Goal: Task Accomplishment & Management: Complete application form

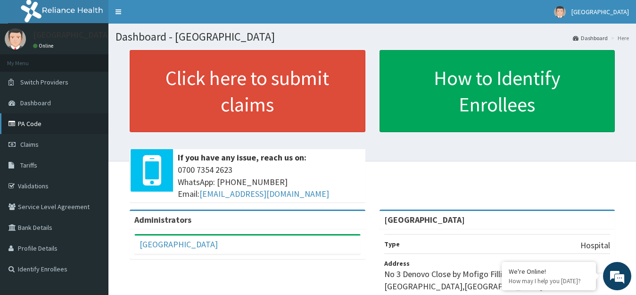
click at [49, 127] on link "PA Code" at bounding box center [54, 123] width 108 height 21
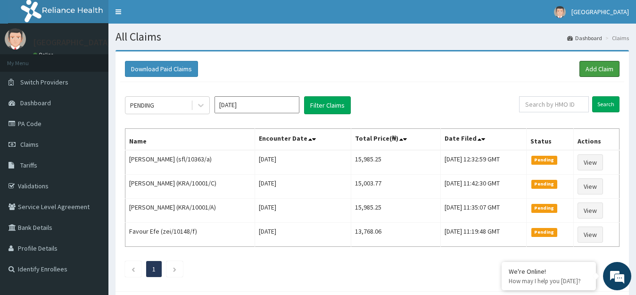
click at [604, 75] on link "Add Claim" at bounding box center [599, 69] width 40 height 16
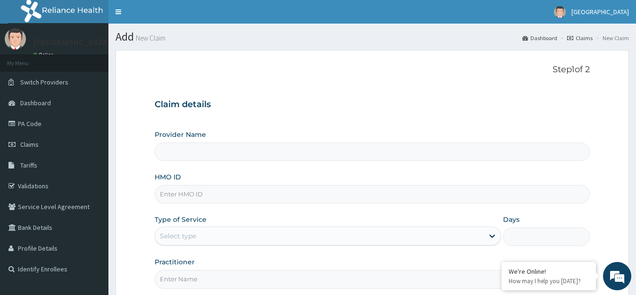
click at [356, 191] on input "HMO ID" at bounding box center [373, 194] width 436 height 18
type input "[GEOGRAPHIC_DATA]"
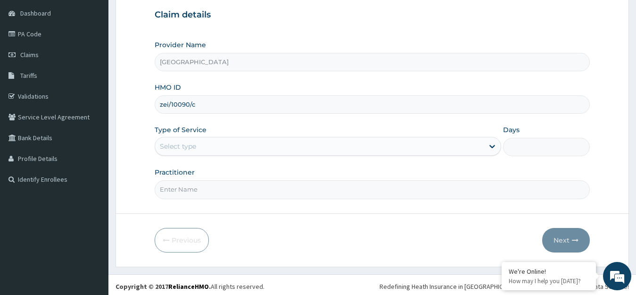
scroll to position [93, 0]
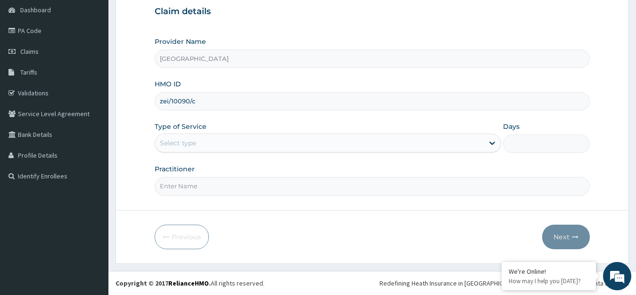
type input "zei/10090/c"
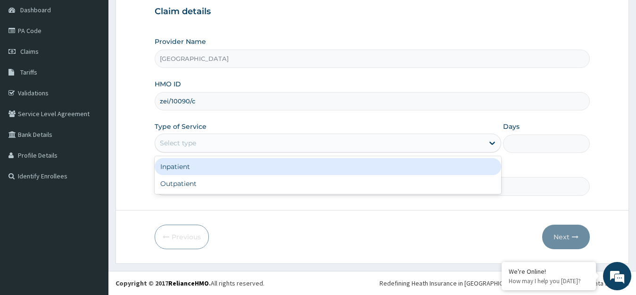
click at [436, 149] on div "Select type" at bounding box center [319, 142] width 329 height 15
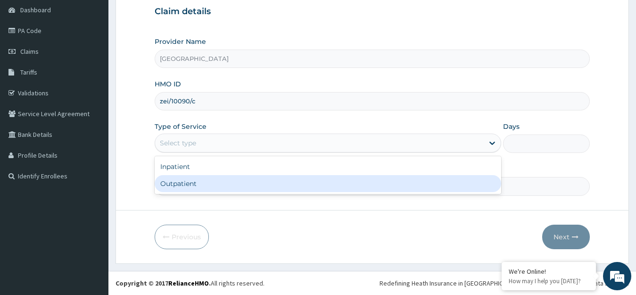
click at [370, 182] on div "Outpatient" at bounding box center [328, 183] width 347 height 17
type input "1"
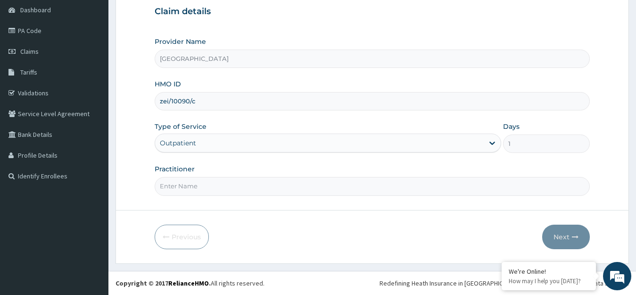
click at [347, 187] on input "Practitioner" at bounding box center [373, 186] width 436 height 18
type input "dr. veronica"
click at [561, 238] on button "Next" at bounding box center [566, 236] width 48 height 25
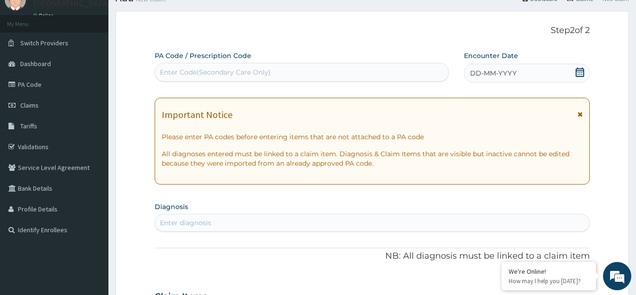
scroll to position [10, 0]
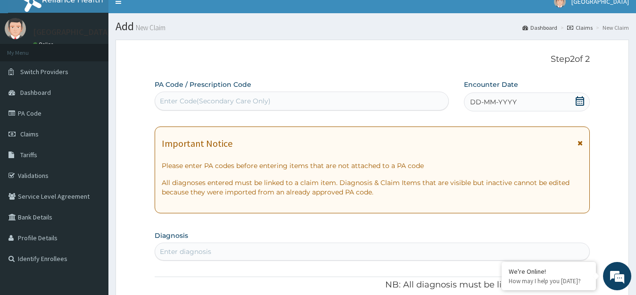
click at [578, 102] on icon at bounding box center [579, 100] width 9 height 9
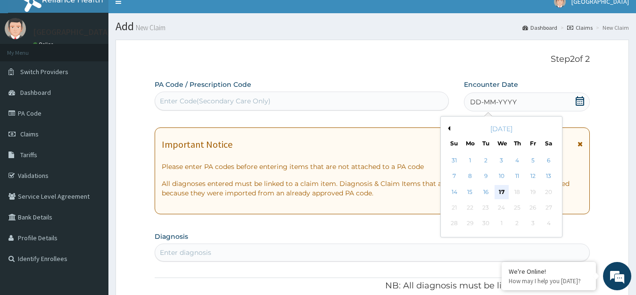
click at [505, 193] on div "17" at bounding box center [501, 192] width 14 height 14
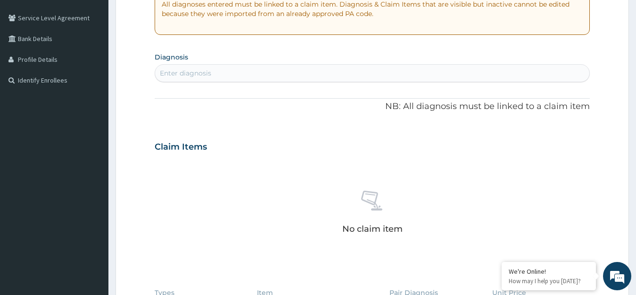
scroll to position [180, 0]
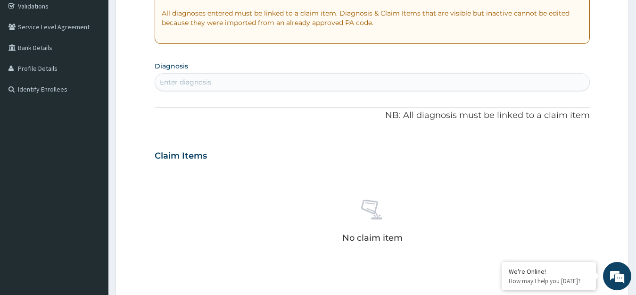
click at [493, 85] on div "Enter diagnosis" at bounding box center [372, 81] width 435 height 15
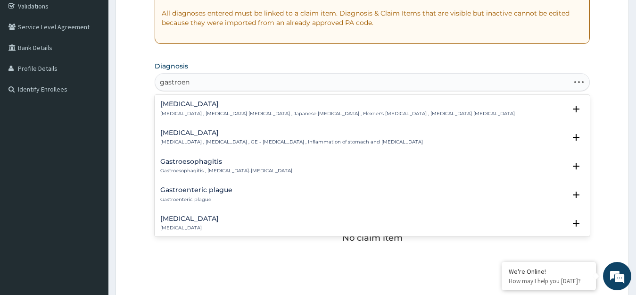
type input "gastroent"
click at [253, 194] on div "Acute gastroenteritis Acute gastroenteritis" at bounding box center [372, 194] width 424 height 17
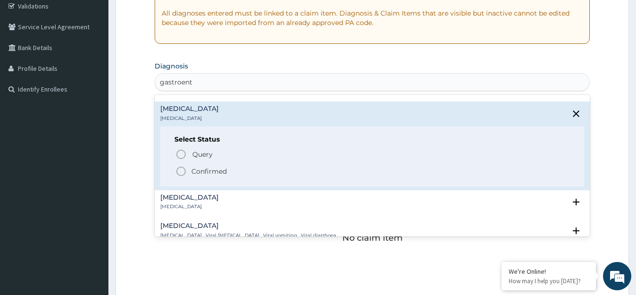
scroll to position [102, 0]
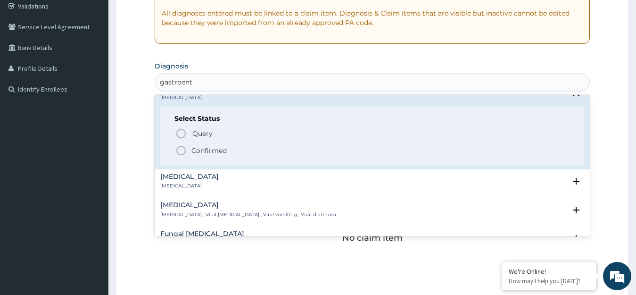
click at [183, 149] on icon "status option filled" at bounding box center [180, 150] width 11 height 11
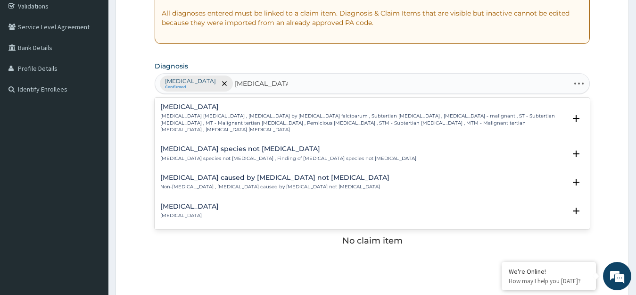
type input "plasmodium falc"
click at [195, 119] on p "Falciparum malaria , Malignant tertian malaria , Malaria by Plasmodium falcipar…" at bounding box center [363, 123] width 406 height 20
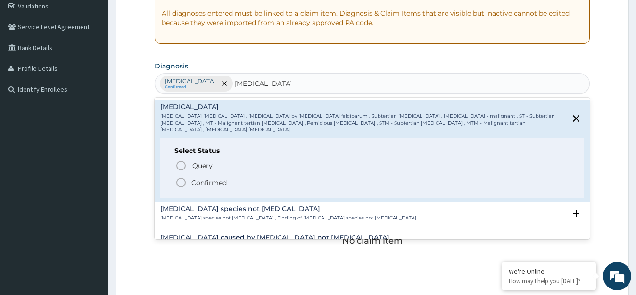
click at [181, 179] on icon "status option filled" at bounding box center [180, 182] width 11 height 11
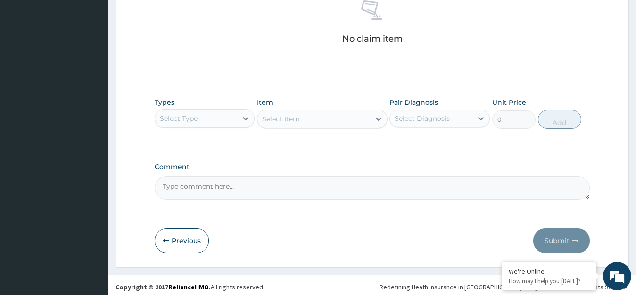
scroll to position [385, 0]
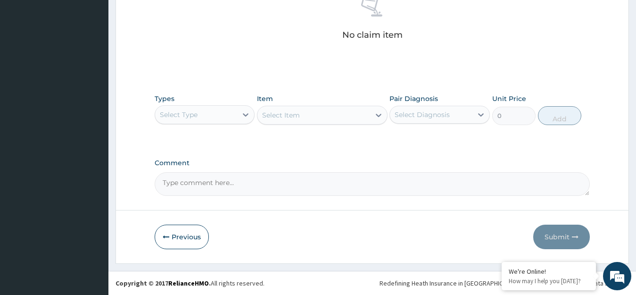
click at [223, 114] on div "Select Type" at bounding box center [196, 114] width 83 height 15
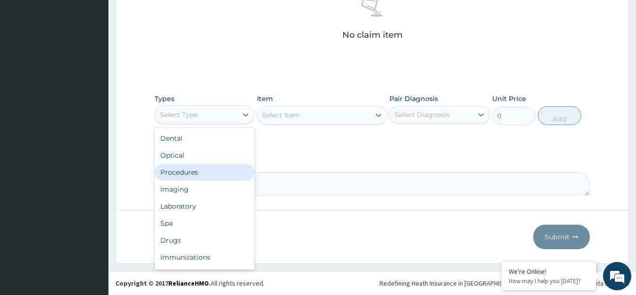
click at [215, 171] on div "Procedures" at bounding box center [205, 172] width 100 height 17
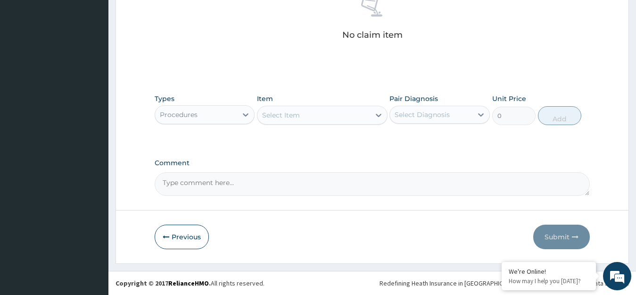
click at [310, 114] on div "Select Item" at bounding box center [313, 114] width 113 height 15
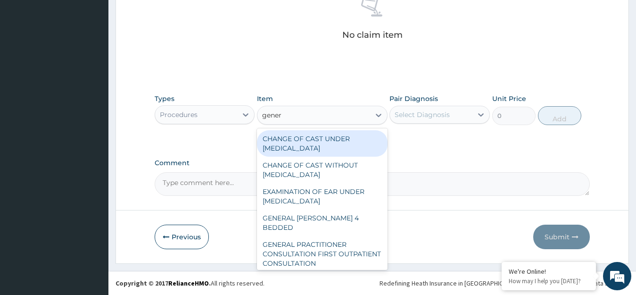
type input "genera"
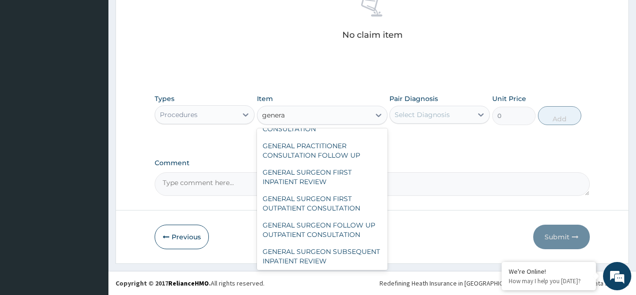
scroll to position [136, 0]
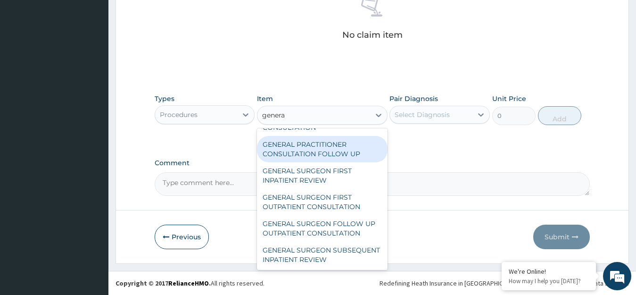
click at [340, 136] on div "GENERAL PRACTITIONER CONSULTATION FOLLOW UP" at bounding box center [322, 149] width 131 height 26
type input "11610"
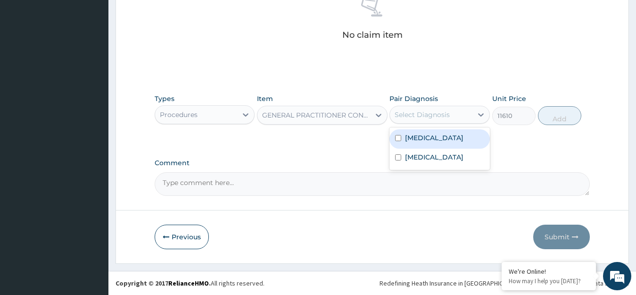
click at [412, 116] on div "Select Diagnosis" at bounding box center [422, 114] width 55 height 9
click at [410, 136] on label "Acute gastroenteritis" at bounding box center [434, 137] width 58 height 9
checkbox input "true"
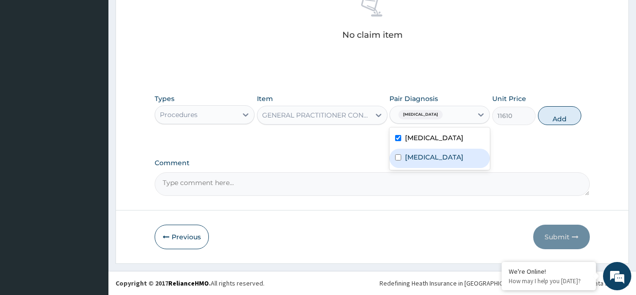
click at [411, 157] on label "Falciparum malaria" at bounding box center [434, 156] width 58 height 9
checkbox input "true"
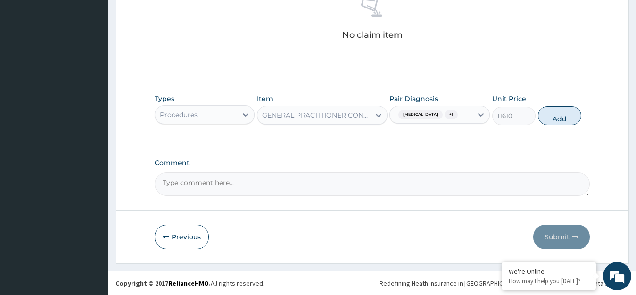
click at [571, 116] on button "Add" at bounding box center [559, 115] width 43 height 19
type input "0"
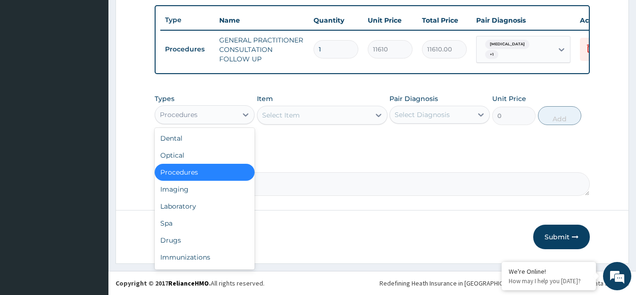
click at [222, 111] on div "Procedures" at bounding box center [196, 114] width 83 height 15
click at [182, 245] on div "Drugs" at bounding box center [205, 239] width 100 height 17
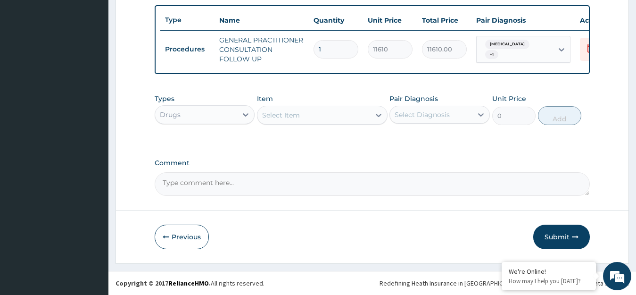
click at [319, 110] on div "Select Item" at bounding box center [313, 114] width 113 height 15
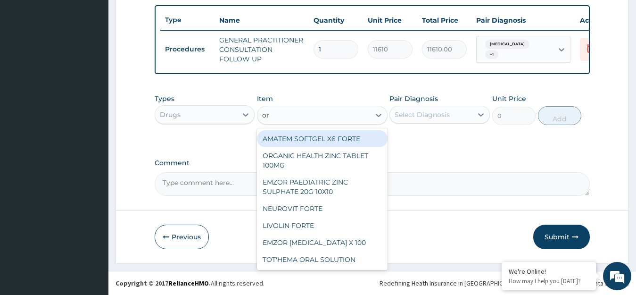
type input "ors"
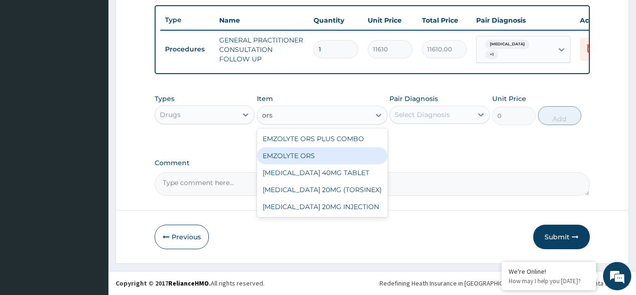
click at [308, 153] on div "EMZOLYTE ORS" at bounding box center [322, 155] width 131 height 17
type input "473"
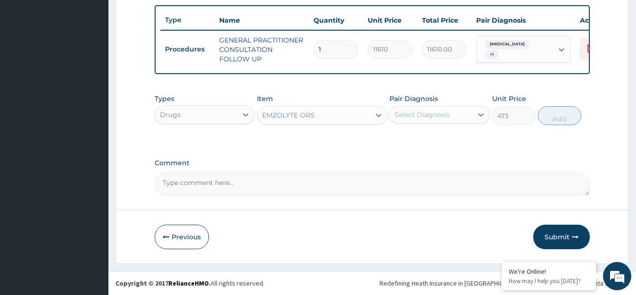
click at [442, 112] on div "Select Diagnosis" at bounding box center [422, 114] width 55 height 9
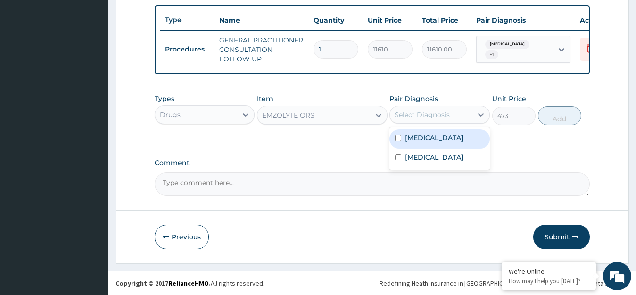
click at [430, 138] on label "Acute gastroenteritis" at bounding box center [434, 137] width 58 height 9
checkbox input "true"
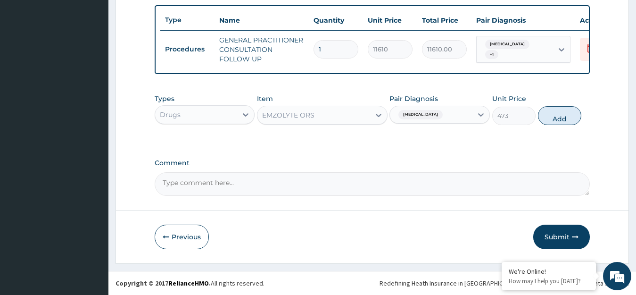
click at [558, 114] on button "Add" at bounding box center [559, 115] width 43 height 19
type input "0"
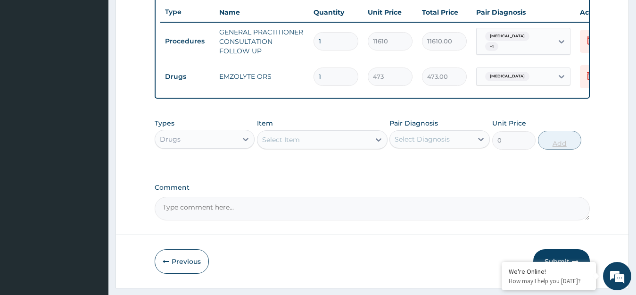
type input "0.00"
type input "4"
type input "1892.00"
type input "4"
click at [364, 141] on div "Select Item" at bounding box center [313, 139] width 113 height 15
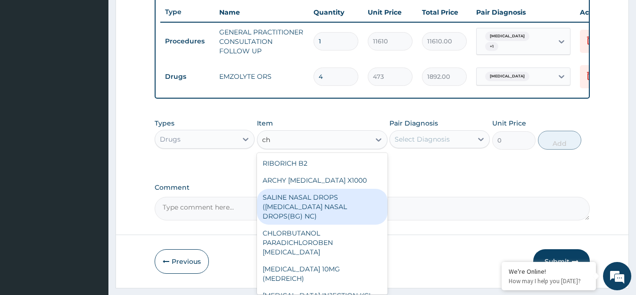
type input "c"
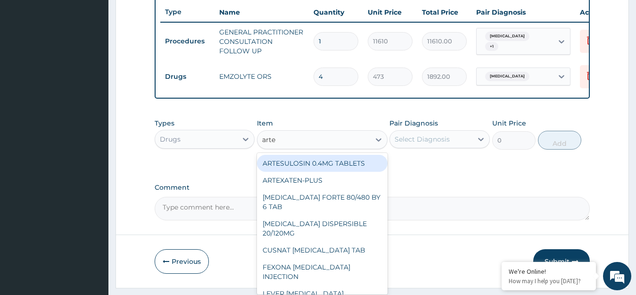
type input "artem"
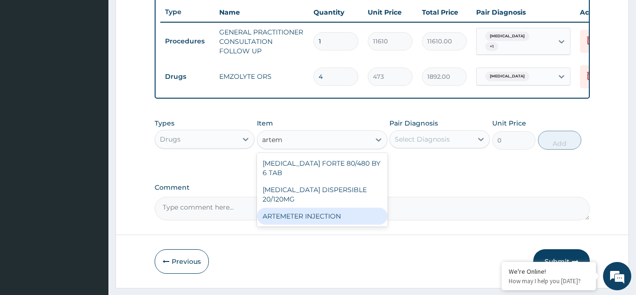
click at [352, 210] on div "ARTEMETER INJECTION" at bounding box center [322, 215] width 131 height 17
type input "946"
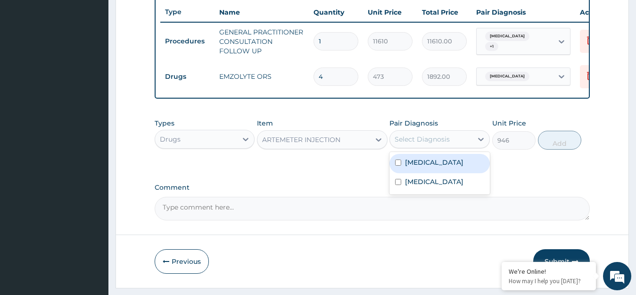
click at [449, 138] on div "Select Diagnosis" at bounding box center [439, 139] width 100 height 18
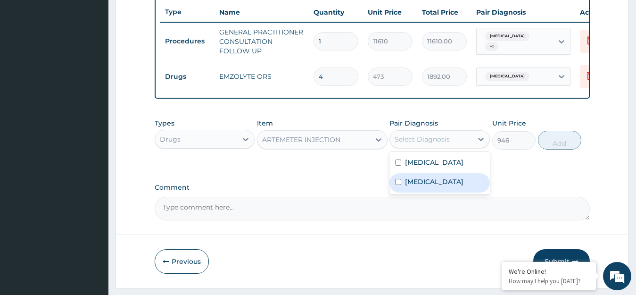
click at [430, 192] on div "Falciparum malaria" at bounding box center [439, 182] width 100 height 19
checkbox input "true"
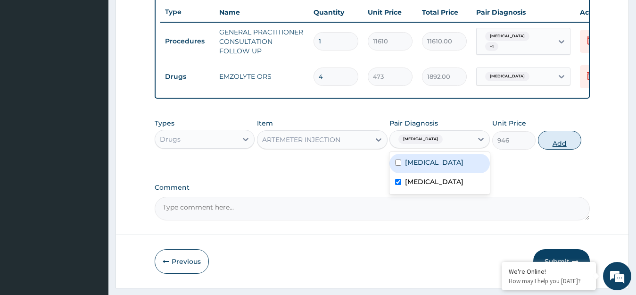
click at [544, 149] on button "Add" at bounding box center [559, 140] width 43 height 19
type input "0"
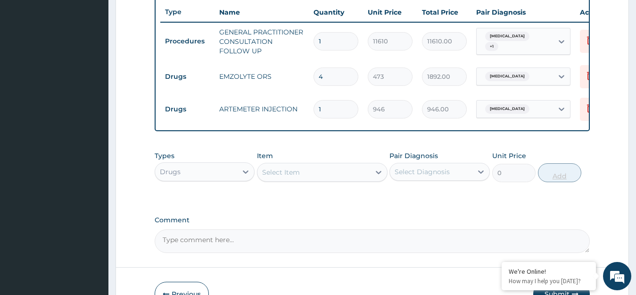
type input "0.00"
type input "3"
type input "2838.00"
type input "3"
click at [353, 180] on div "Select Item" at bounding box center [313, 172] width 113 height 15
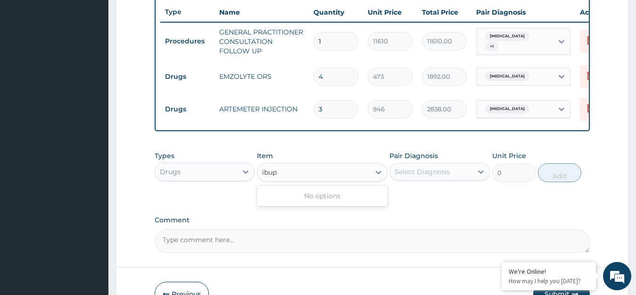
type input "ibu"
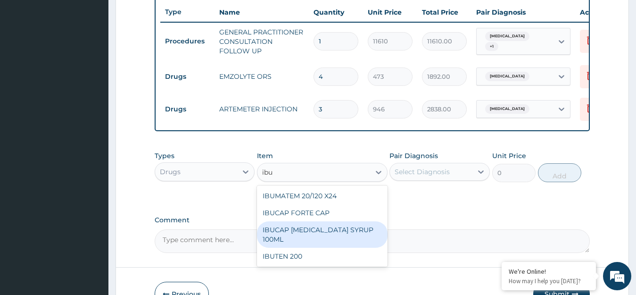
click at [317, 238] on div "IBUCAP COLD AND FLU SYRUP 100ML" at bounding box center [322, 234] width 131 height 26
type input "768.625"
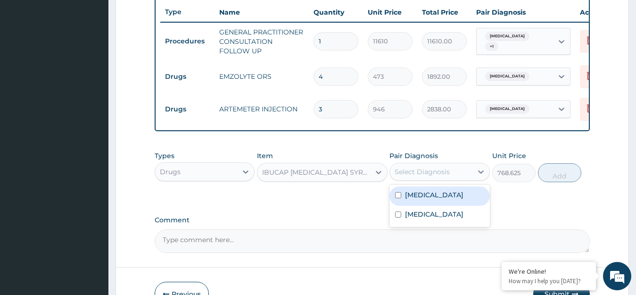
click at [450, 176] on div "Select Diagnosis" at bounding box center [422, 171] width 55 height 9
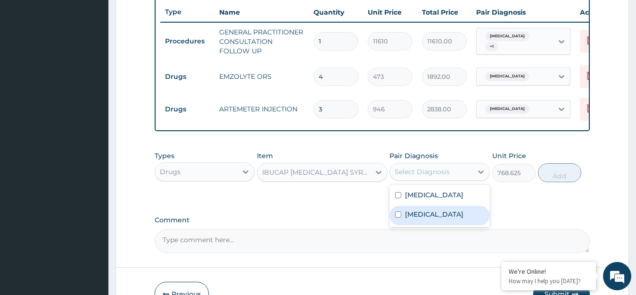
click at [434, 218] on label "Falciparum malaria" at bounding box center [434, 213] width 58 height 9
checkbox input "true"
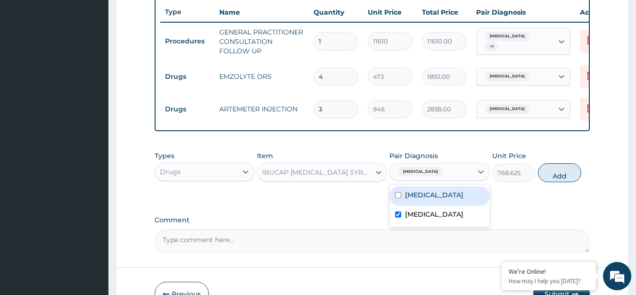
click at [439, 206] on div "Acute gastroenteritis" at bounding box center [439, 195] width 100 height 19
checkbox input "true"
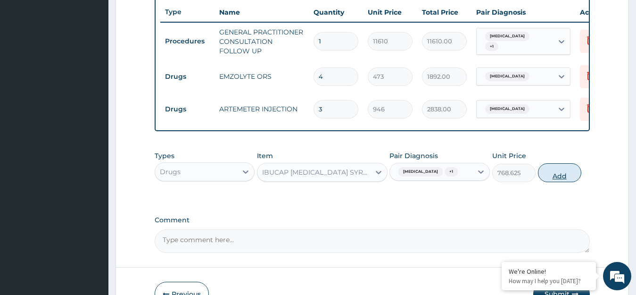
click at [562, 175] on button "Add" at bounding box center [559, 172] width 43 height 19
type input "0"
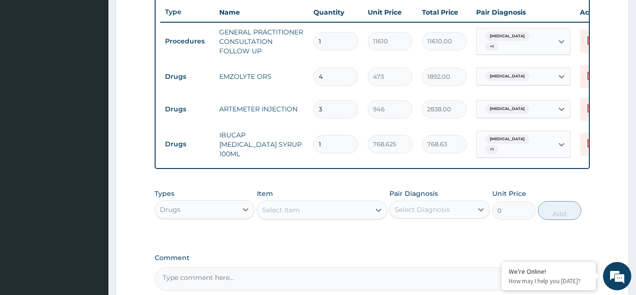
click at [348, 217] on div "Select Item" at bounding box center [313, 209] width 113 height 15
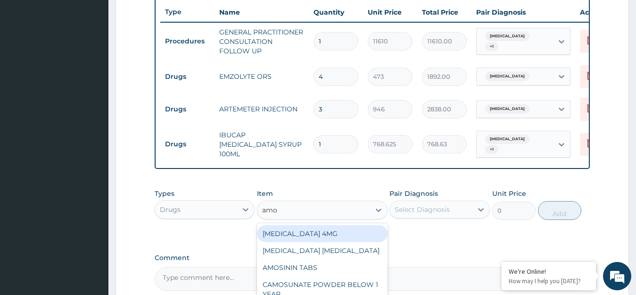
type input "amox"
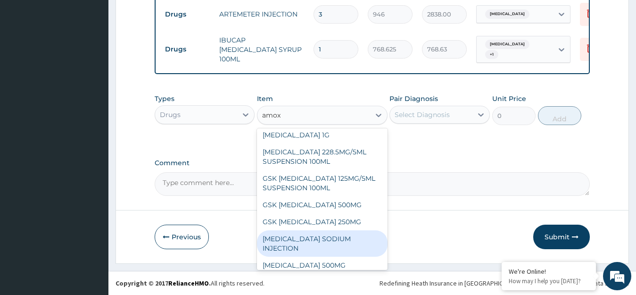
scroll to position [0, 0]
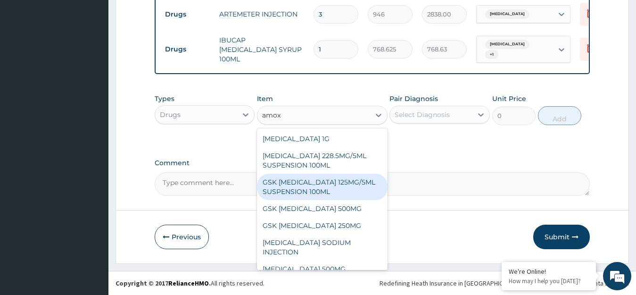
click at [323, 192] on div "GSK AMOXIL 125MG/5ML SUSPENSION 100ML" at bounding box center [322, 187] width 131 height 26
type input "8868.75"
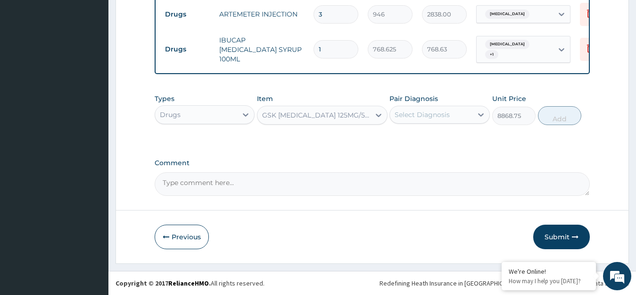
click at [456, 113] on div "Select Diagnosis" at bounding box center [431, 114] width 83 height 15
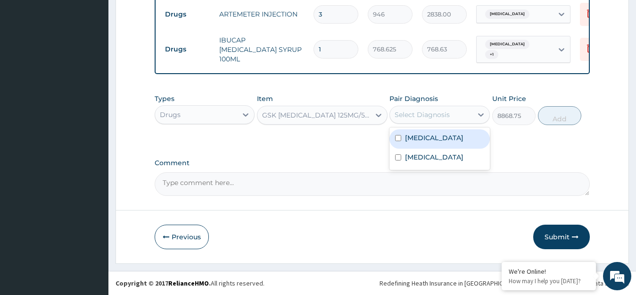
click at [446, 136] on label "Acute gastroenteritis" at bounding box center [434, 137] width 58 height 9
checkbox input "true"
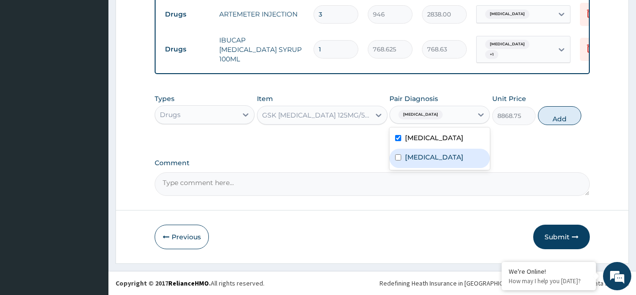
click at [440, 151] on div "Falciparum malaria" at bounding box center [439, 158] width 100 height 19
checkbox input "true"
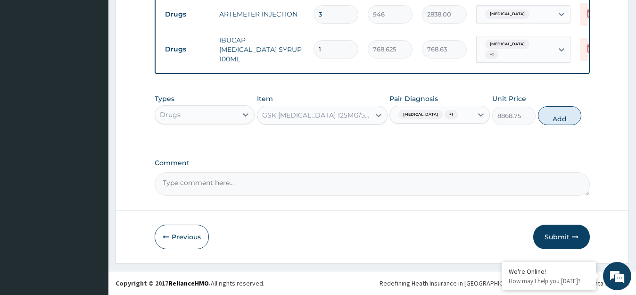
click at [546, 117] on button "Add" at bounding box center [559, 115] width 43 height 19
type input "0"
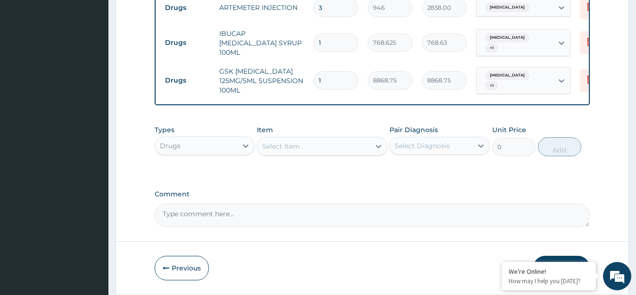
click at [300, 154] on div "Select Item" at bounding box center [313, 146] width 113 height 15
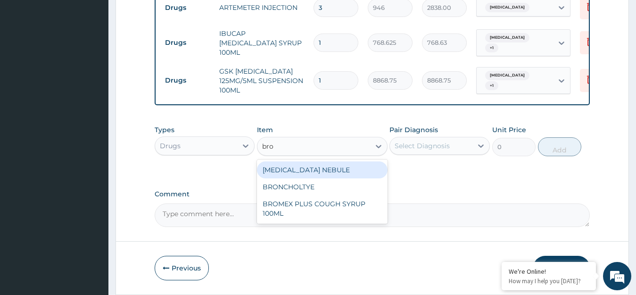
type input "bron"
type input "1773.75"
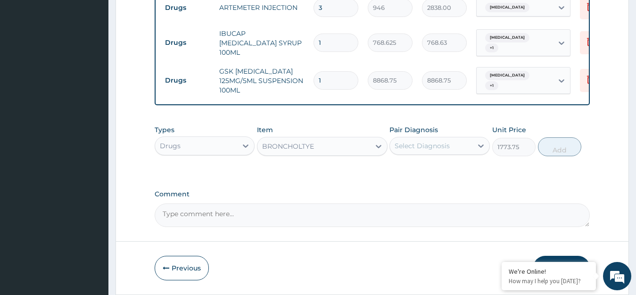
click at [406, 147] on div "Select Diagnosis" at bounding box center [422, 145] width 55 height 9
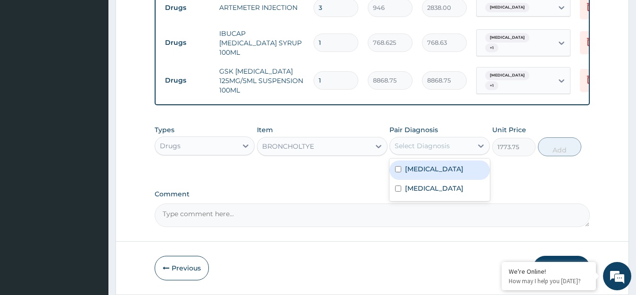
click at [402, 178] on div "Acute gastroenteritis" at bounding box center [439, 169] width 100 height 19
checkbox input "true"
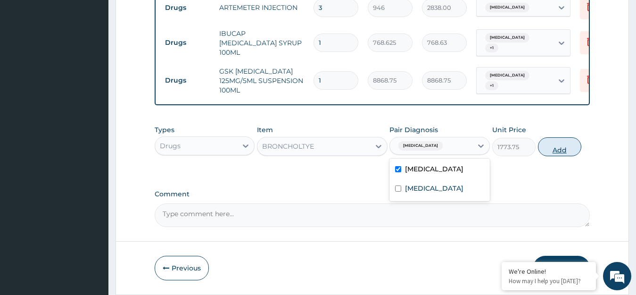
click at [576, 149] on button "Add" at bounding box center [559, 146] width 43 height 19
type input "0"
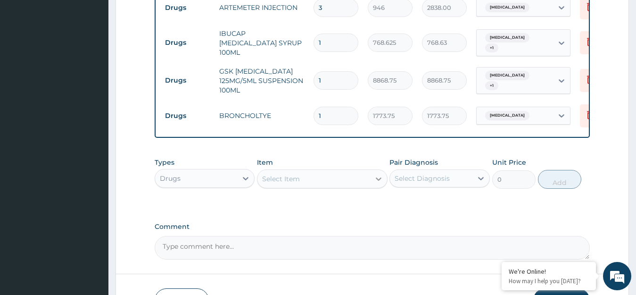
click at [377, 181] on icon at bounding box center [378, 178] width 9 height 9
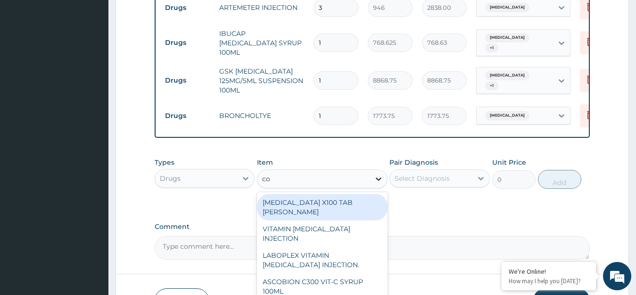
type input "coa"
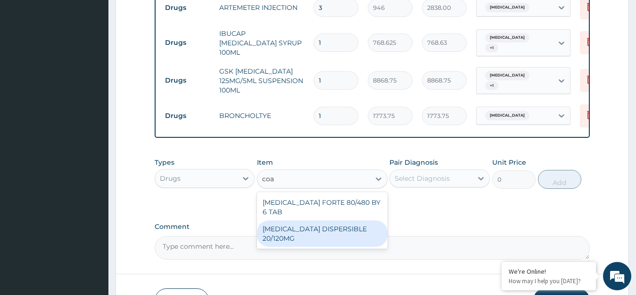
click at [350, 227] on div "COARTEM DISPERSIBLE 20/120MG" at bounding box center [322, 233] width 131 height 26
type input "112.3375"
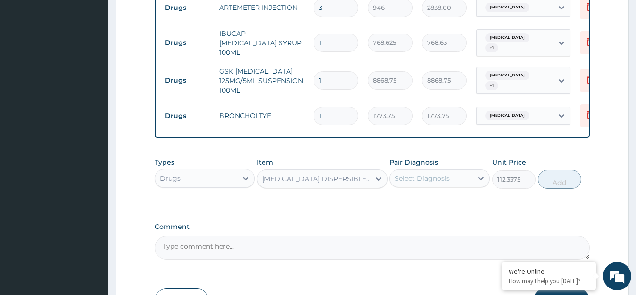
click at [429, 183] on div "Select Diagnosis" at bounding box center [422, 178] width 55 height 9
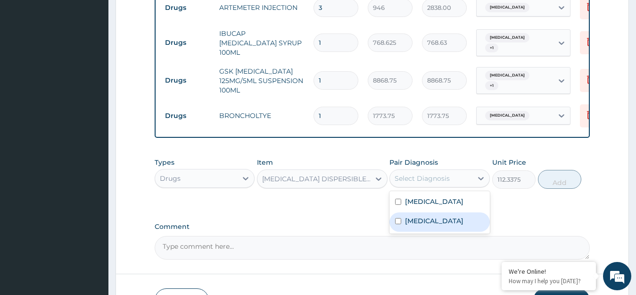
click at [408, 222] on label "Falciparum malaria" at bounding box center [434, 220] width 58 height 9
checkbox input "true"
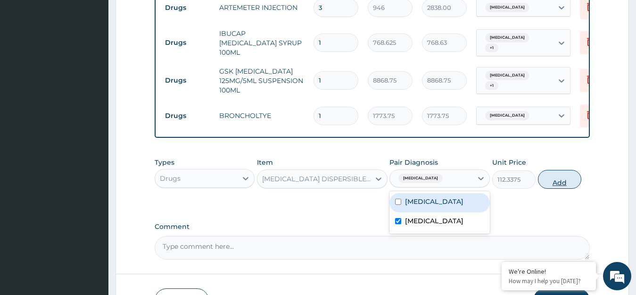
click at [554, 188] on button "Add" at bounding box center [559, 179] width 43 height 19
type input "0"
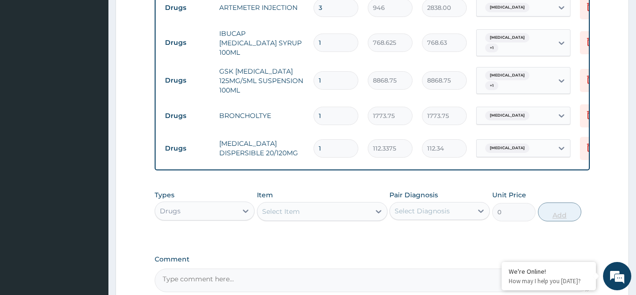
type input "0.00"
type input "6"
type input "674.03"
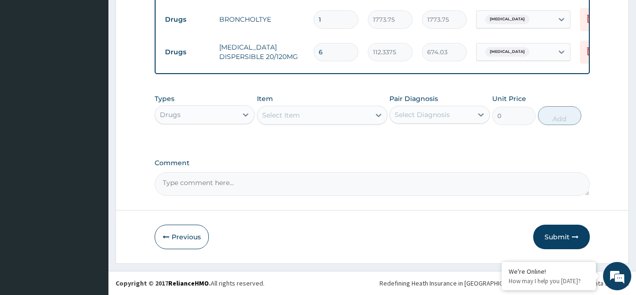
scroll to position [557, 0]
type input "6"
click at [330, 109] on div "Select Item" at bounding box center [313, 114] width 113 height 15
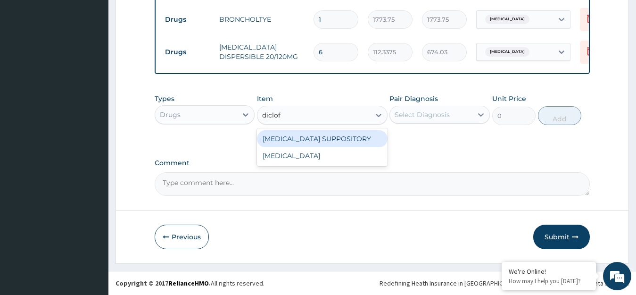
type input "diclofe"
type input "118.25"
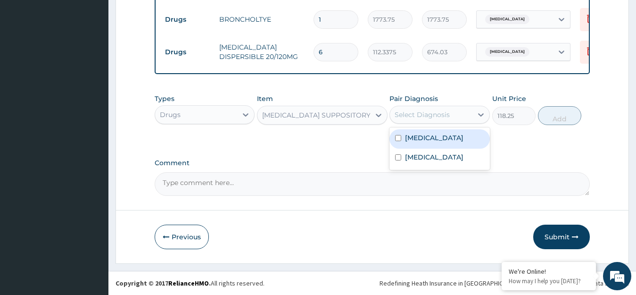
click at [416, 115] on div "Select Diagnosis" at bounding box center [422, 114] width 55 height 9
click at [420, 141] on label "Acute gastroenteritis" at bounding box center [434, 137] width 58 height 9
checkbox input "true"
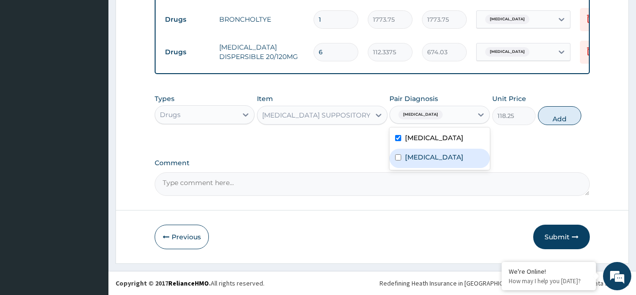
click at [420, 154] on label "Falciparum malaria" at bounding box center [434, 156] width 58 height 9
checkbox input "true"
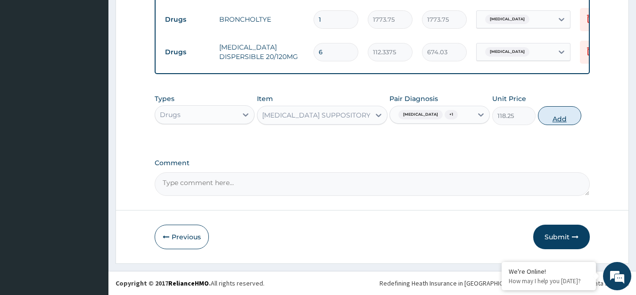
click at [560, 108] on button "Add" at bounding box center [559, 115] width 43 height 19
type input "0"
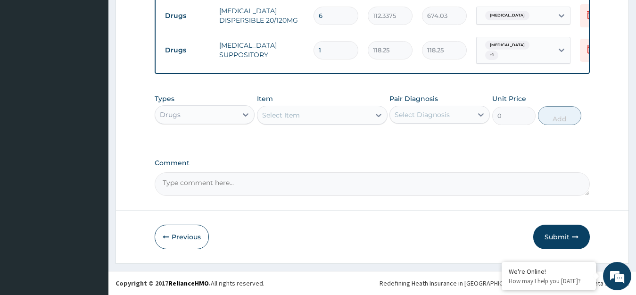
click at [554, 230] on button "Submit" at bounding box center [561, 236] width 57 height 25
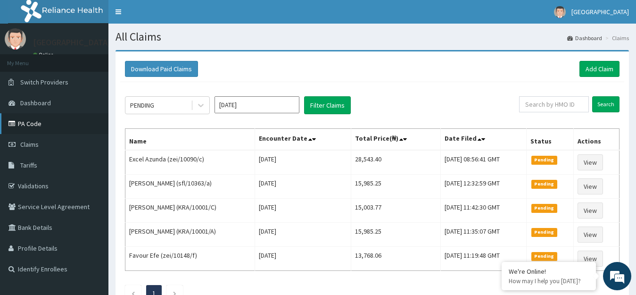
click at [20, 128] on link "PA Code" at bounding box center [54, 123] width 108 height 21
click at [595, 73] on link "Add Claim" at bounding box center [599, 69] width 40 height 16
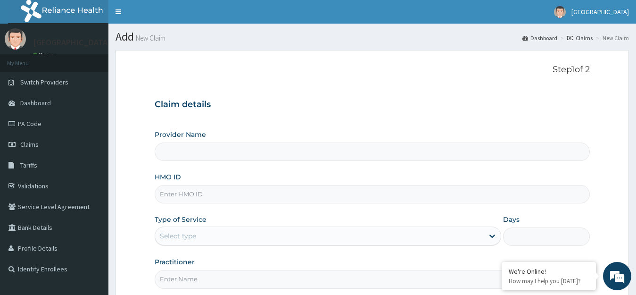
click at [291, 192] on input "HMO ID" at bounding box center [373, 194] width 436 height 18
type input "ze"
type input "[GEOGRAPHIC_DATA]"
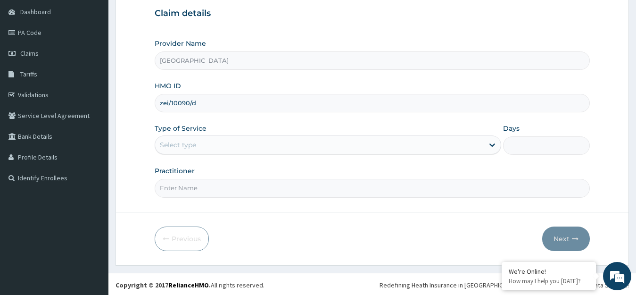
scroll to position [93, 0]
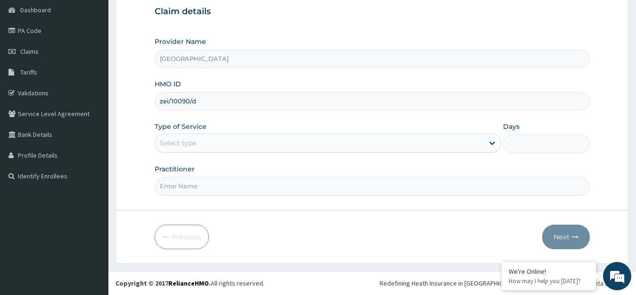
type input "zei/10090/d"
click at [338, 148] on div "Select type" at bounding box center [319, 142] width 329 height 15
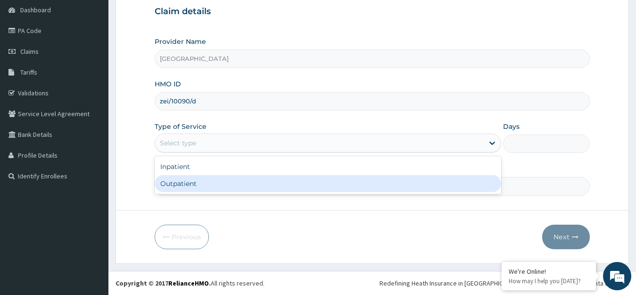
click at [303, 179] on div "Outpatient" at bounding box center [328, 183] width 347 height 17
type input "1"
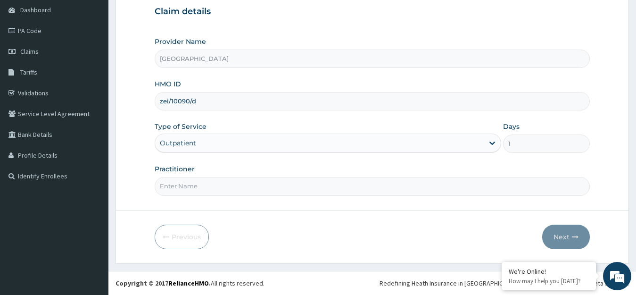
click at [359, 186] on input "Practitioner" at bounding box center [373, 186] width 436 height 18
type input "dr. veronica"
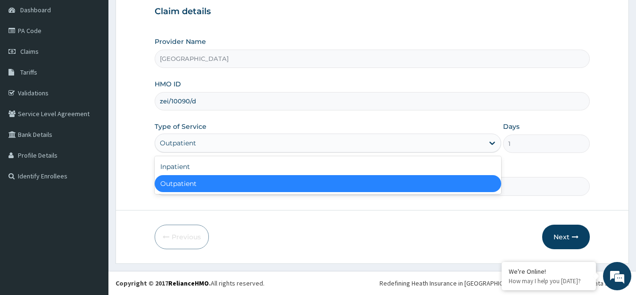
click at [407, 141] on div "Outpatient" at bounding box center [319, 142] width 329 height 15
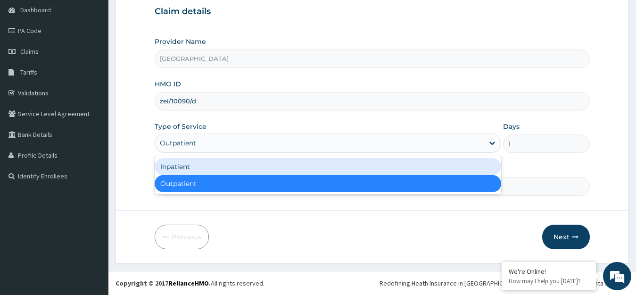
click at [350, 167] on div "Inpatient" at bounding box center [328, 166] width 347 height 17
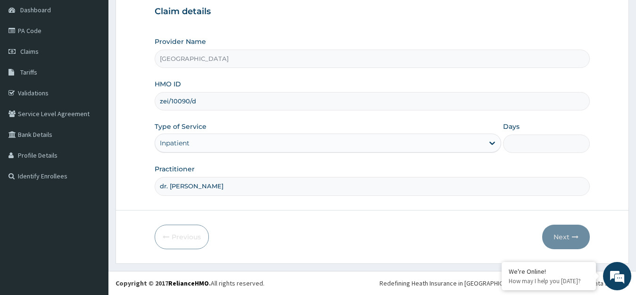
click at [529, 145] on input "Days" at bounding box center [546, 143] width 87 height 18
type input "2"
click at [566, 232] on button "Next" at bounding box center [566, 236] width 48 height 25
click at [205, 107] on input "HMO ID" at bounding box center [373, 101] width 436 height 18
type input "zei/10090/d"
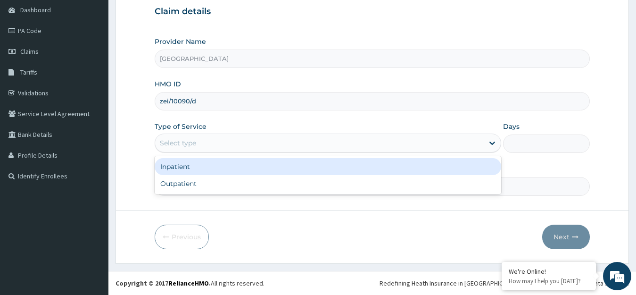
click at [217, 142] on div "Select type" at bounding box center [319, 142] width 329 height 15
click at [207, 172] on div "Inpatient" at bounding box center [328, 166] width 347 height 17
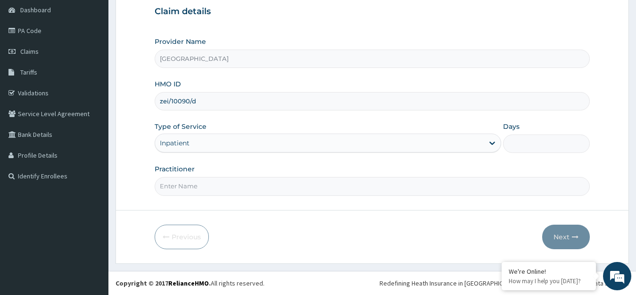
click at [527, 150] on input "Days" at bounding box center [546, 143] width 87 height 18
type input "2"
click at [390, 183] on input "Practitioner" at bounding box center [373, 186] width 436 height 18
type input "dr. [PERSON_NAME]"
click at [566, 236] on button "Next" at bounding box center [566, 236] width 48 height 25
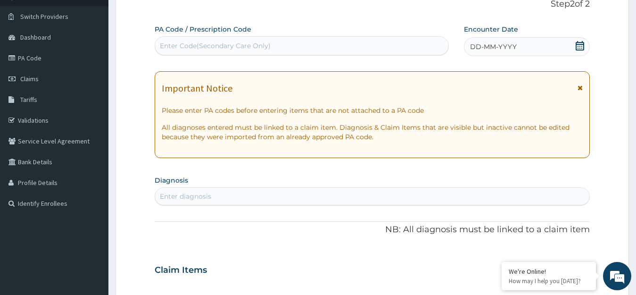
scroll to position [59, 0]
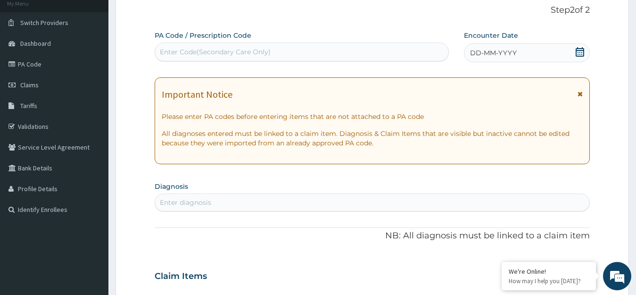
click at [581, 50] on icon at bounding box center [580, 51] width 8 height 9
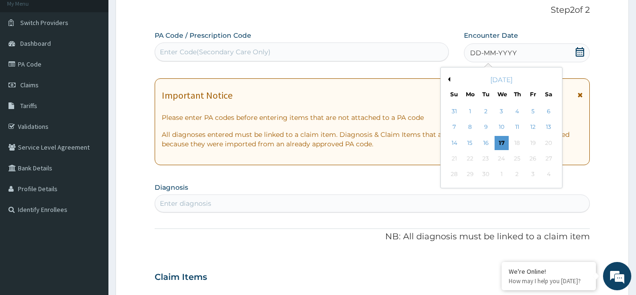
click at [581, 50] on icon at bounding box center [580, 51] width 8 height 9
click at [502, 143] on div "17" at bounding box center [501, 143] width 14 height 14
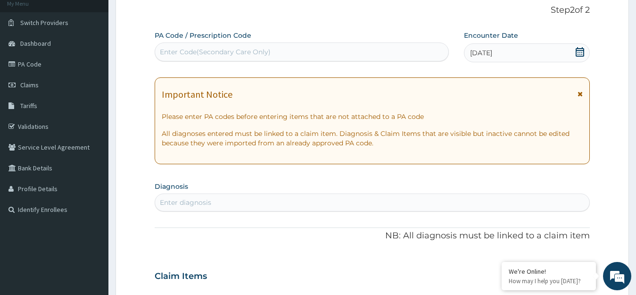
click at [419, 52] on div "Enter Code(Secondary Care Only)" at bounding box center [301, 51] width 293 height 15
click at [370, 50] on div "Enter Code(Secondary Care Only)" at bounding box center [301, 51] width 293 height 15
paste input "PA/6E711F"
type input "PA/6E711F"
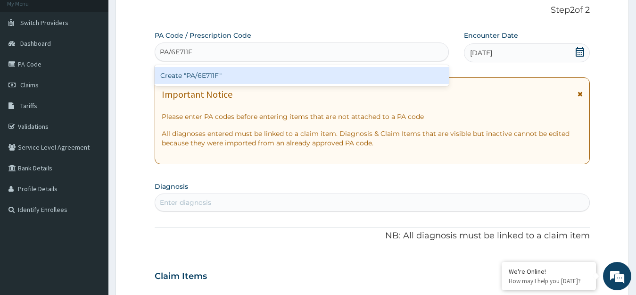
click at [268, 71] on div "Create "PA/6E711F"" at bounding box center [302, 75] width 294 height 17
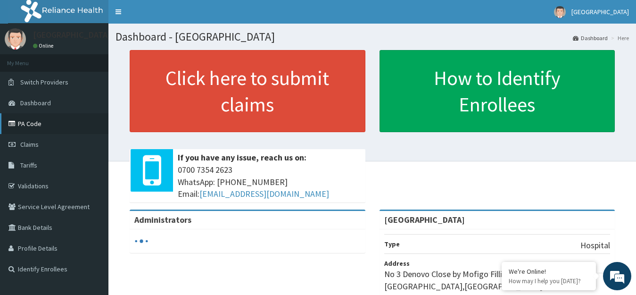
click at [29, 122] on link "PA Code" at bounding box center [54, 123] width 108 height 21
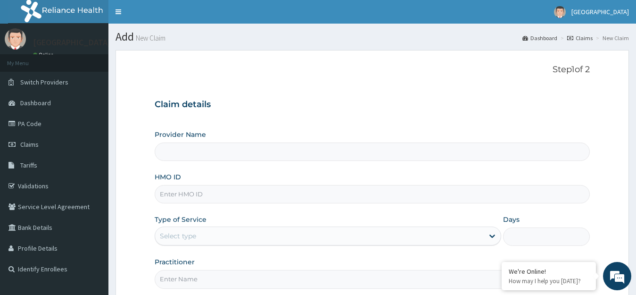
click at [427, 203] on input "HMO ID" at bounding box center [373, 194] width 436 height 18
type input "[GEOGRAPHIC_DATA]"
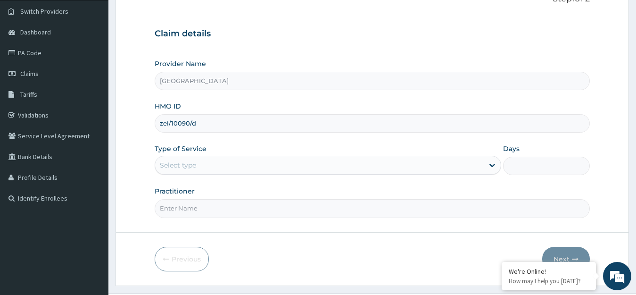
type input "zei/10090/d"
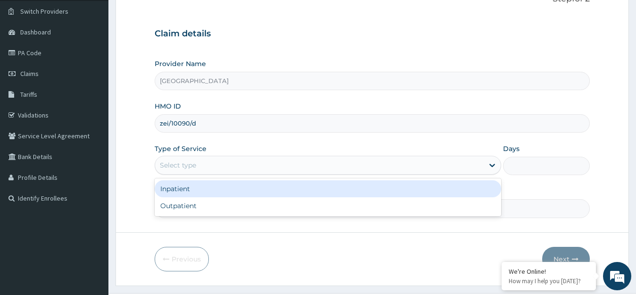
click at [400, 167] on div "Select type" at bounding box center [319, 164] width 329 height 15
click at [363, 192] on div "Inpatient" at bounding box center [328, 188] width 347 height 17
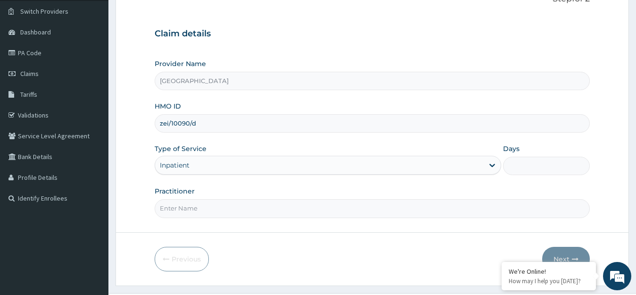
click at [531, 166] on input "Days" at bounding box center [546, 166] width 87 height 18
type input "2"
click at [495, 212] on input "Practitioner" at bounding box center [373, 208] width 436 height 18
type input "dr. veronica"
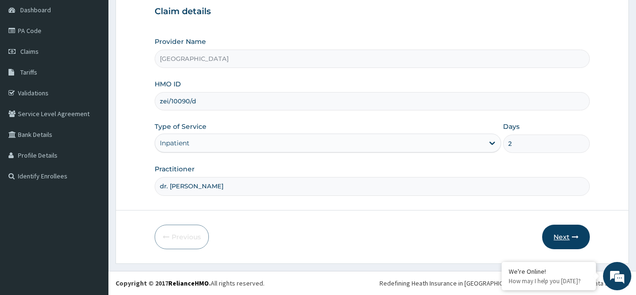
click at [561, 234] on button "Next" at bounding box center [566, 236] width 48 height 25
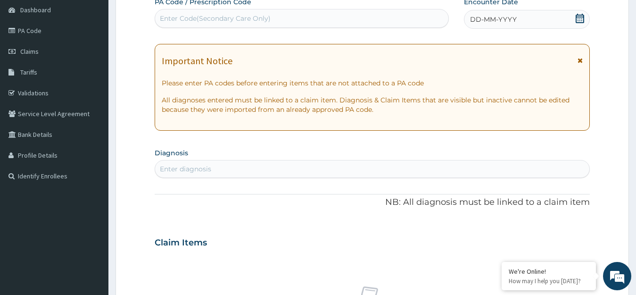
click at [579, 22] on icon at bounding box center [579, 18] width 9 height 9
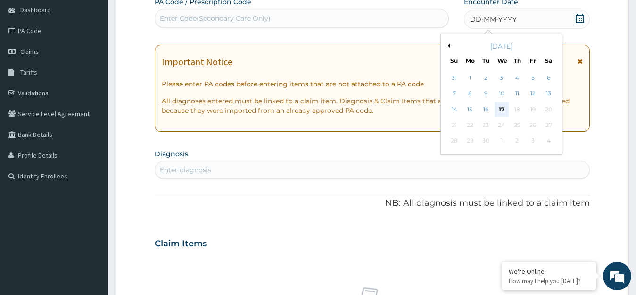
click at [499, 107] on div "17" at bounding box center [501, 109] width 14 height 14
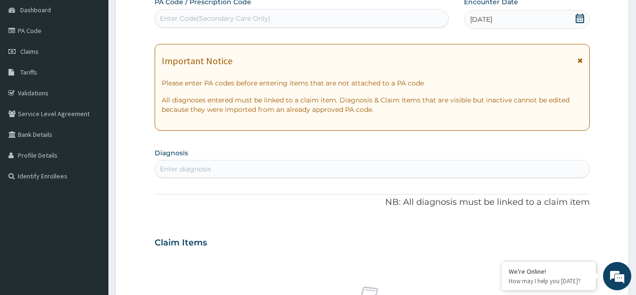
click at [390, 18] on div "Enter Code(Secondary Care Only)" at bounding box center [301, 18] width 293 height 15
paste input "PA/6E711F"
type input "PA/6E711F"
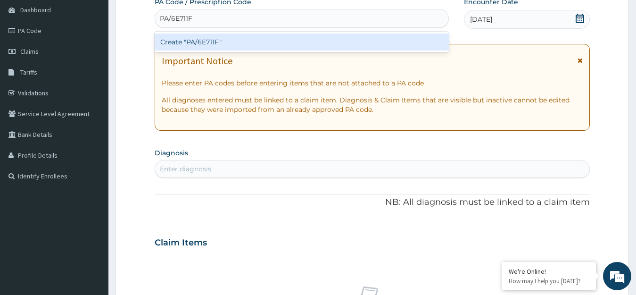
click at [384, 35] on div "Create "PA/6E711F"" at bounding box center [302, 41] width 294 height 17
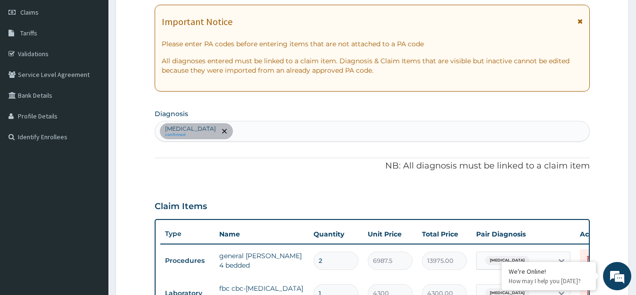
scroll to position [190, 0]
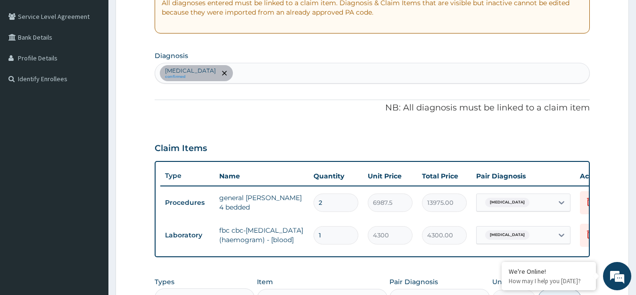
click at [306, 77] on div "Sepsis confirmed" at bounding box center [372, 73] width 435 height 20
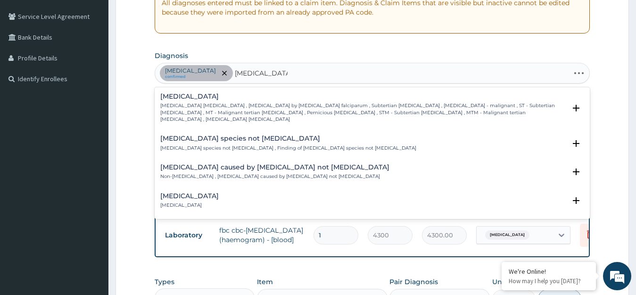
type input "plasmodium falc"
click at [256, 98] on h4 "Falciparum malaria" at bounding box center [363, 96] width 406 height 7
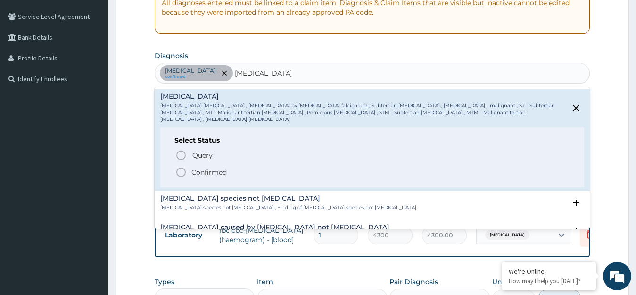
click at [182, 166] on icon "status option filled" at bounding box center [180, 171] width 11 height 11
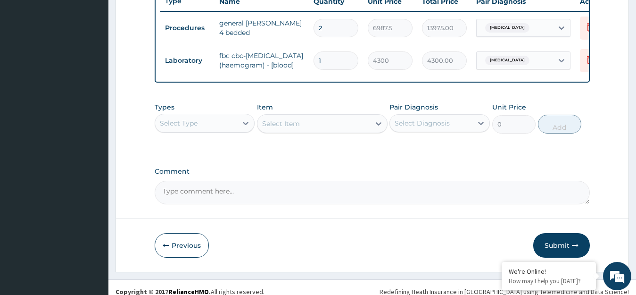
scroll to position [386, 0]
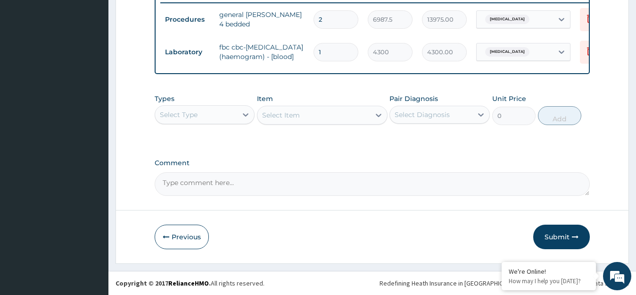
click at [228, 121] on div "Select Type" at bounding box center [196, 114] width 83 height 15
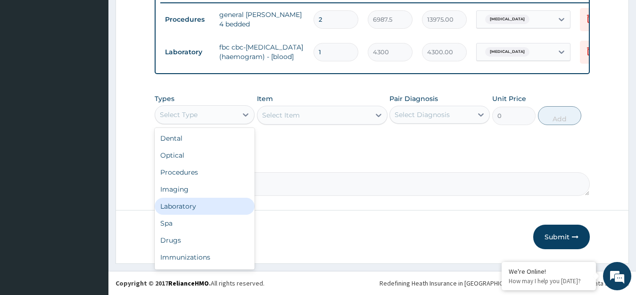
click at [188, 208] on div "Laboratory" at bounding box center [205, 206] width 100 height 17
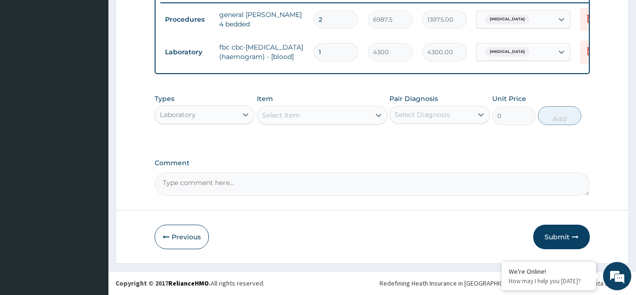
click at [301, 116] on div "Select Item" at bounding box center [313, 114] width 113 height 15
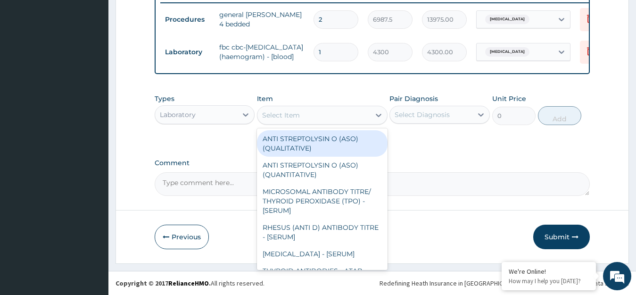
type input "p"
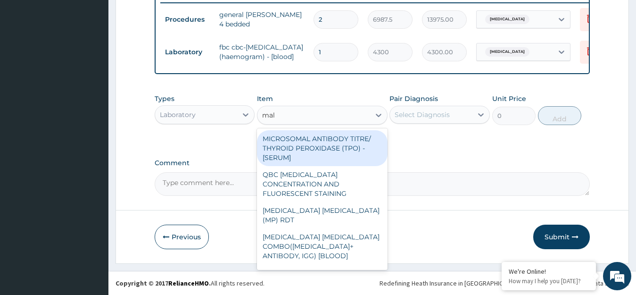
type input "mala"
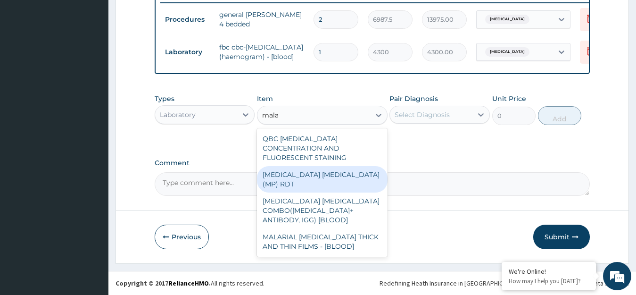
click at [286, 166] on div "MALARIA PARASITE (MP) RDT" at bounding box center [322, 179] width 131 height 26
type input "1612.5"
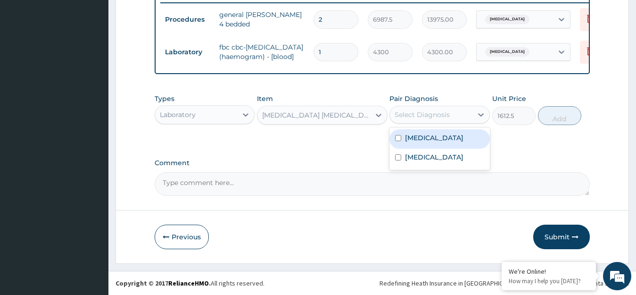
click at [406, 118] on div "Select Diagnosis" at bounding box center [422, 114] width 55 height 9
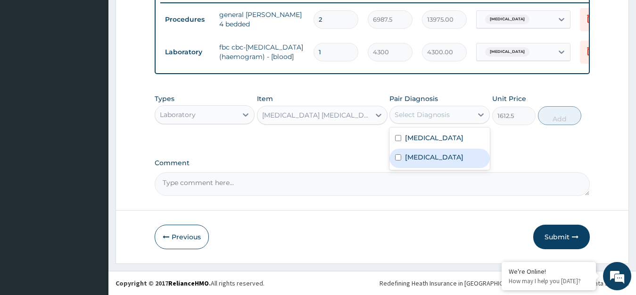
click at [408, 157] on label "Falciparum malaria" at bounding box center [434, 156] width 58 height 9
checkbox input "true"
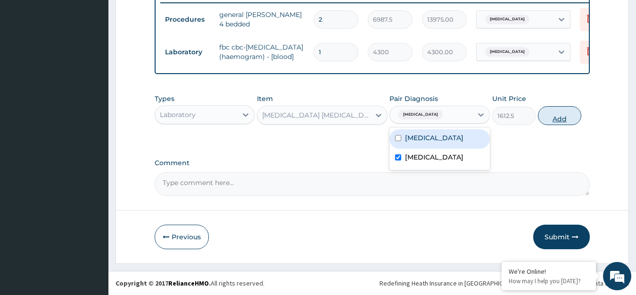
click at [553, 121] on button "Add" at bounding box center [559, 115] width 43 height 19
type input "0"
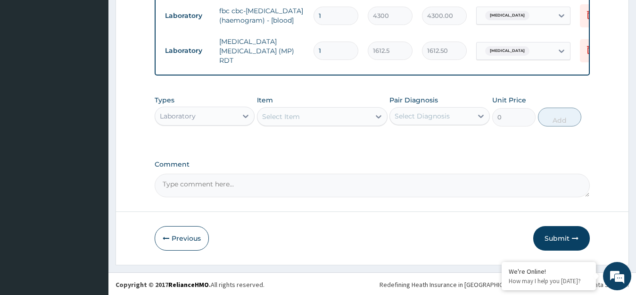
scroll to position [419, 0]
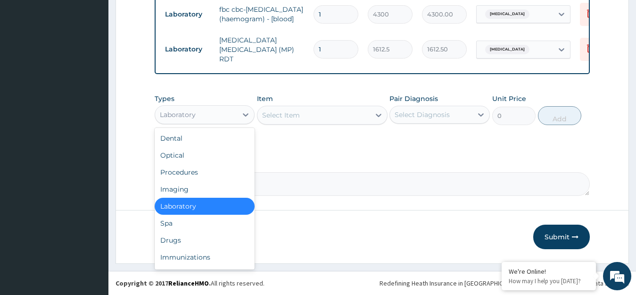
click at [227, 111] on div "Laboratory" at bounding box center [196, 114] width 83 height 15
click at [176, 245] on div "Drugs" at bounding box center [205, 239] width 100 height 17
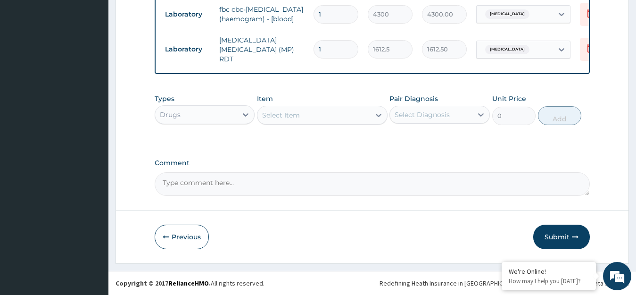
click at [313, 118] on div "Select Item" at bounding box center [313, 114] width 113 height 15
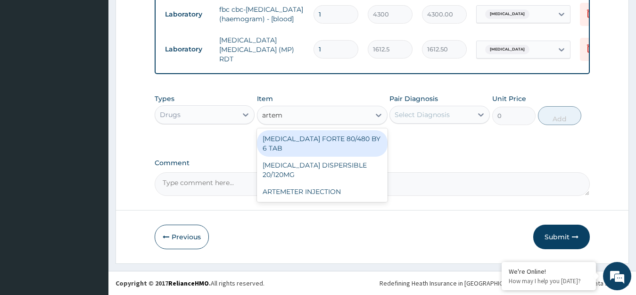
type input "arteme"
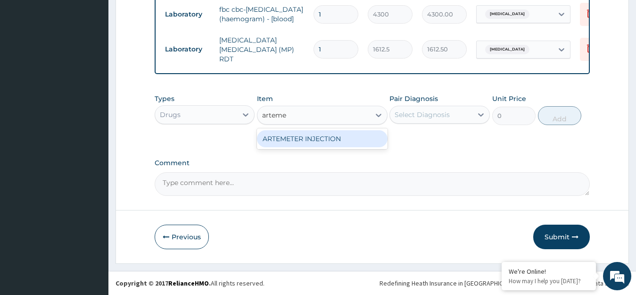
type input "946"
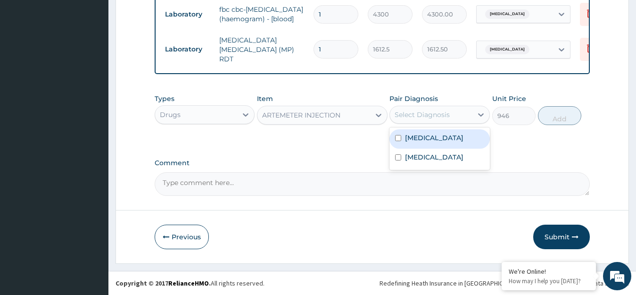
click at [408, 110] on div "Select Diagnosis" at bounding box center [422, 114] width 55 height 9
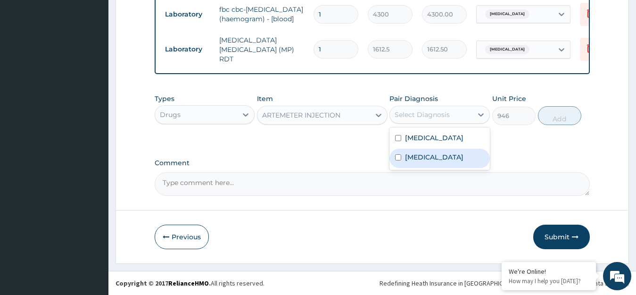
click at [433, 158] on label "Falciparum malaria" at bounding box center [434, 156] width 58 height 9
checkbox input "true"
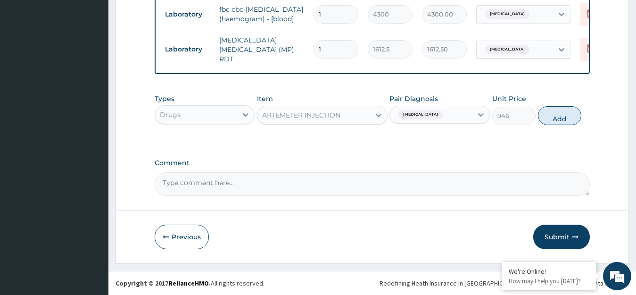
click at [548, 120] on button "Add" at bounding box center [559, 115] width 43 height 19
type input "0"
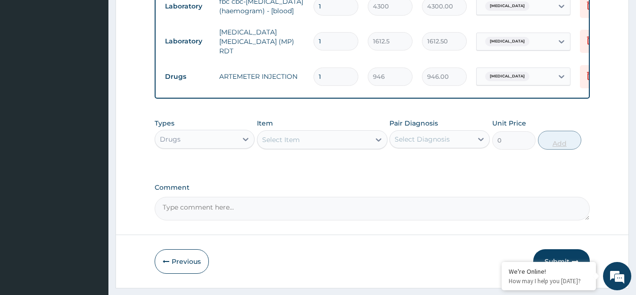
type input "0.00"
type input "3"
type input "2838.00"
type input "3"
click at [337, 147] on div "Select Item" at bounding box center [313, 139] width 113 height 15
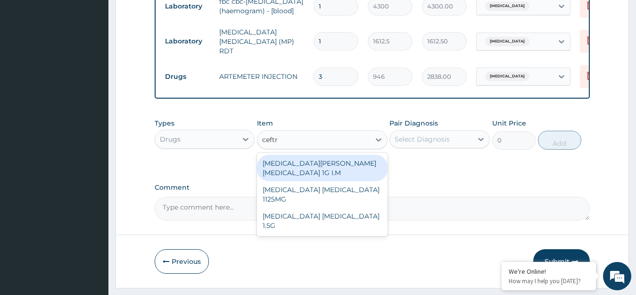
type input "ceftri"
click at [333, 167] on div "ROCEPHIN CEFTRIAXONE 1G I.M" at bounding box center [322, 168] width 131 height 26
type input "8277.5"
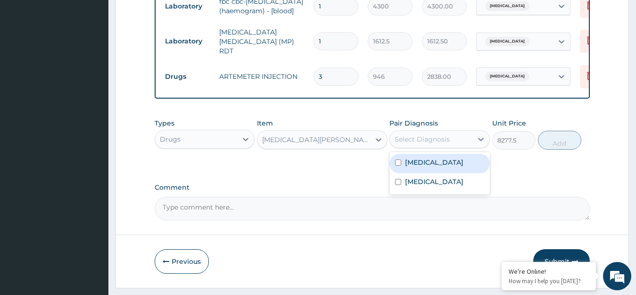
click at [419, 141] on div "Select Diagnosis" at bounding box center [431, 139] width 83 height 15
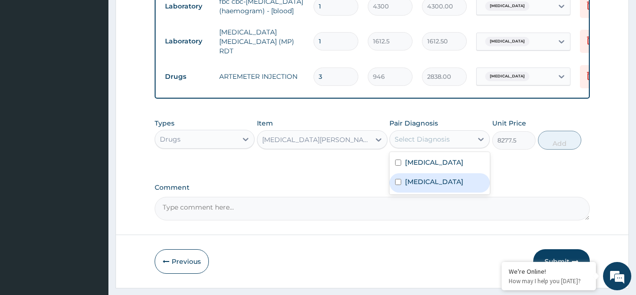
click at [414, 186] on label "Falciparum malaria" at bounding box center [434, 181] width 58 height 9
checkbox input "true"
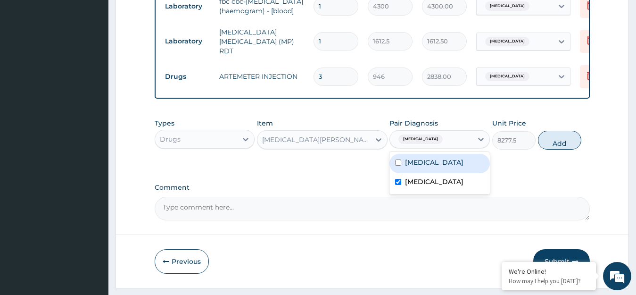
click at [426, 173] on div "Sepsis" at bounding box center [439, 163] width 100 height 19
checkbox input "true"
click at [545, 149] on button "Add" at bounding box center [559, 140] width 43 height 19
type input "0"
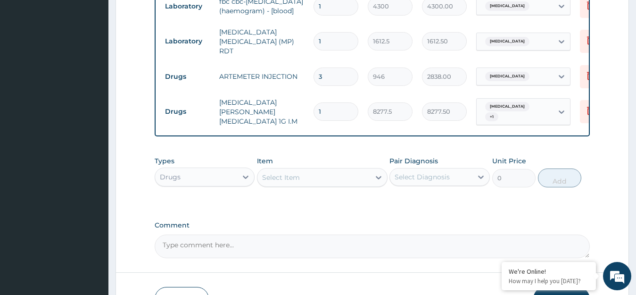
click at [316, 185] on div "Select Item" at bounding box center [313, 177] width 113 height 15
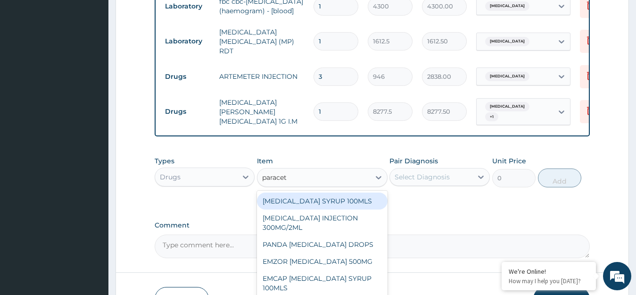
type input "paraceta"
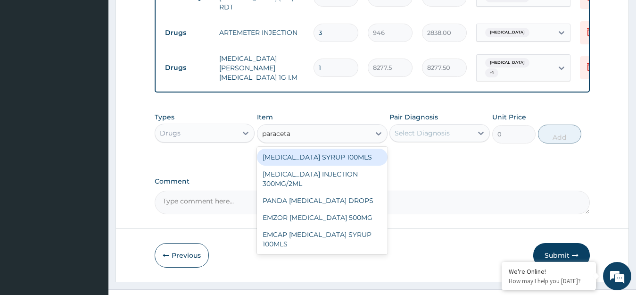
scroll to position [488, 0]
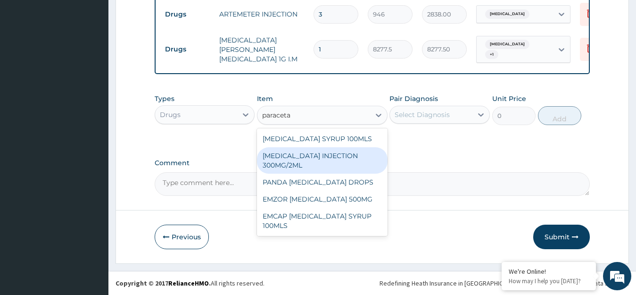
click at [322, 164] on div "PARACETAMOL INJECTION 300MG/2ML" at bounding box center [322, 160] width 131 height 26
type input "260.15"
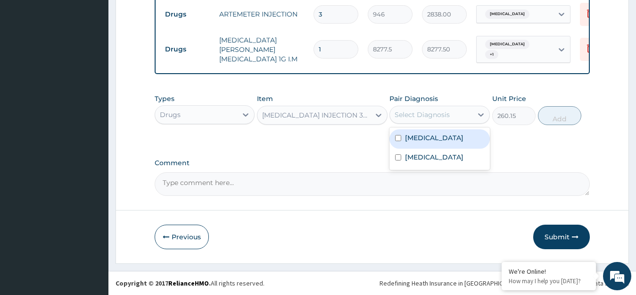
click at [408, 116] on div "Select Diagnosis" at bounding box center [422, 114] width 55 height 9
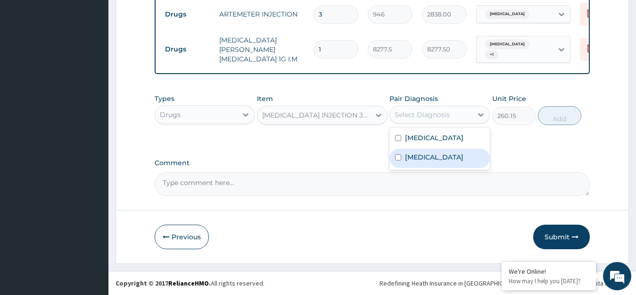
click at [409, 153] on label "Falciparum malaria" at bounding box center [434, 156] width 58 height 9
checkbox input "true"
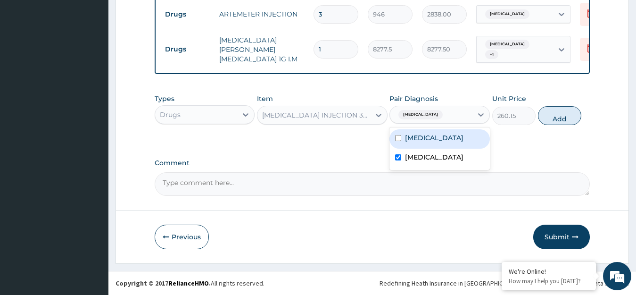
click at [425, 140] on label "Sepsis" at bounding box center [434, 137] width 58 height 9
checkbox input "true"
click at [551, 122] on button "Add" at bounding box center [559, 115] width 43 height 19
type input "0"
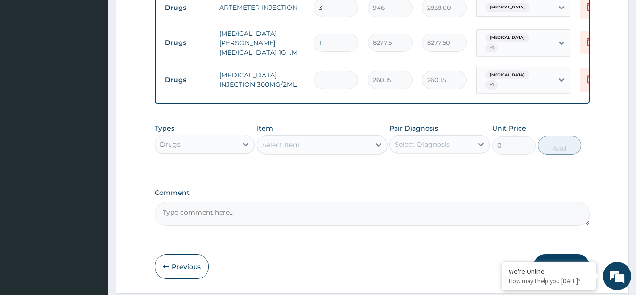
type input "0.00"
type input "2"
type input "520.30"
type input "2"
click at [354, 149] on div "Select Item" at bounding box center [313, 144] width 113 height 15
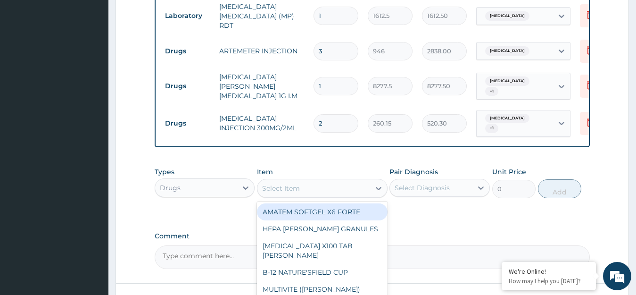
scroll to position [439, 0]
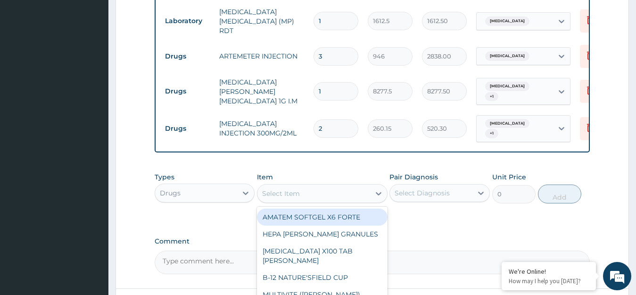
click at [340, 54] on input "3" at bounding box center [336, 56] width 45 height 18
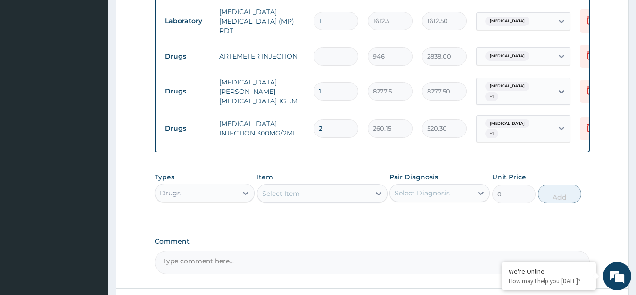
type input "0.00"
type input "1"
type input "946.00"
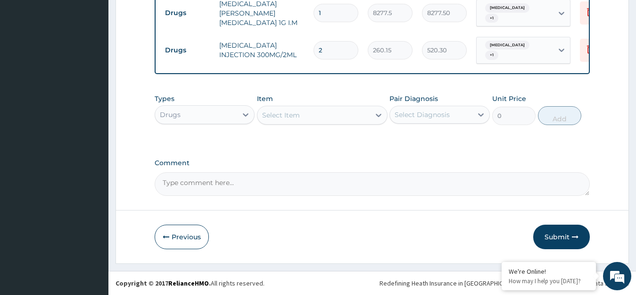
scroll to position [524, 0]
type input "1"
click at [355, 120] on div "Select Item" at bounding box center [313, 114] width 113 height 15
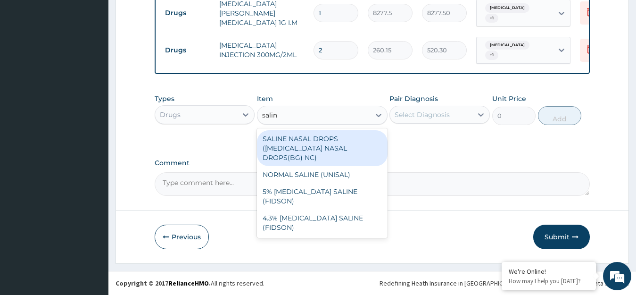
type input "saline"
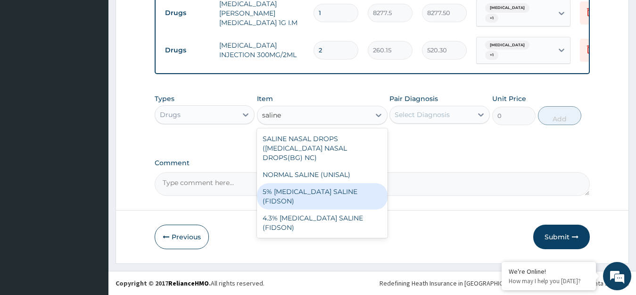
click at [329, 183] on div "5% DEXTROSE SALINE (FIDSON)" at bounding box center [322, 196] width 131 height 26
type input "1773.75"
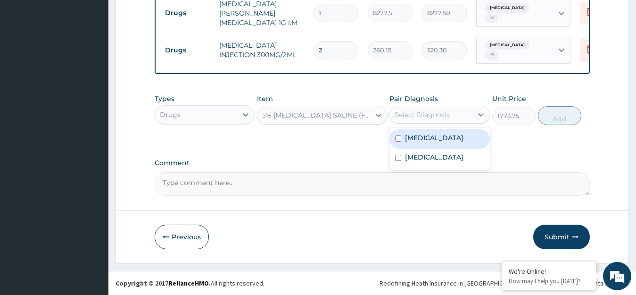
click at [426, 115] on div "Select Diagnosis" at bounding box center [422, 114] width 55 height 9
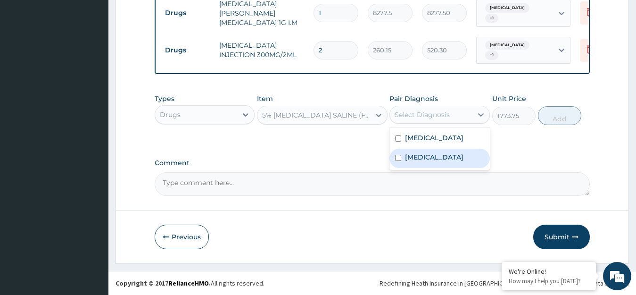
click at [418, 153] on label "Falciparum malaria" at bounding box center [434, 156] width 58 height 9
checkbox input "true"
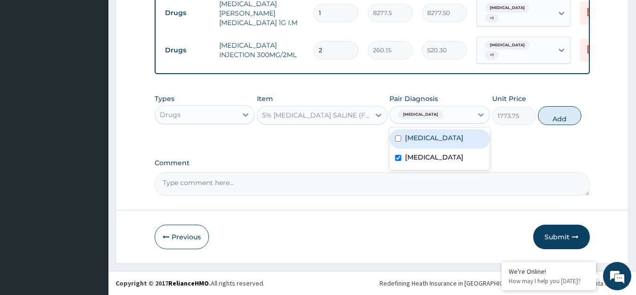
click at [430, 142] on div "Sepsis" at bounding box center [439, 138] width 100 height 19
checkbox input "true"
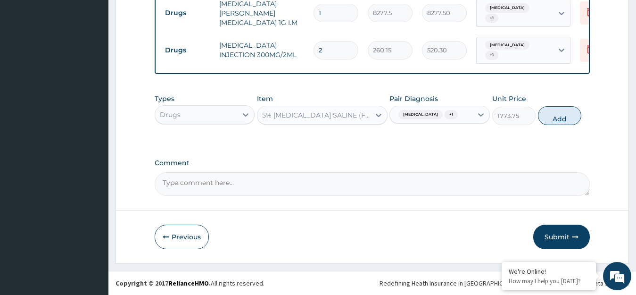
click at [552, 115] on button "Add" at bounding box center [559, 115] width 43 height 19
type input "0"
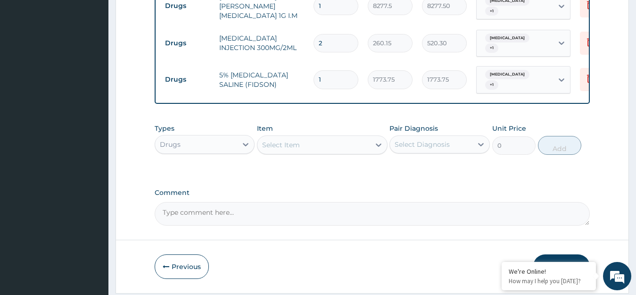
click at [334, 147] on div "Select Item" at bounding box center [313, 144] width 113 height 15
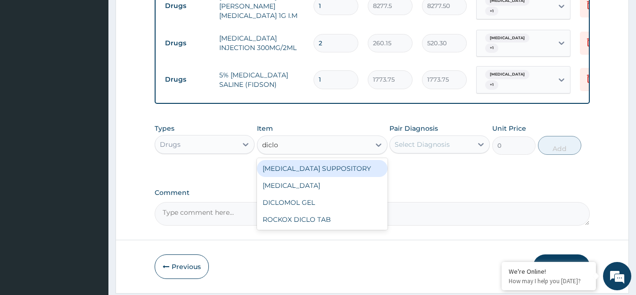
type input "dicl"
click at [342, 173] on div "DICLOFENAC SUPPOSITORY" at bounding box center [322, 168] width 131 height 17
type input "118.25"
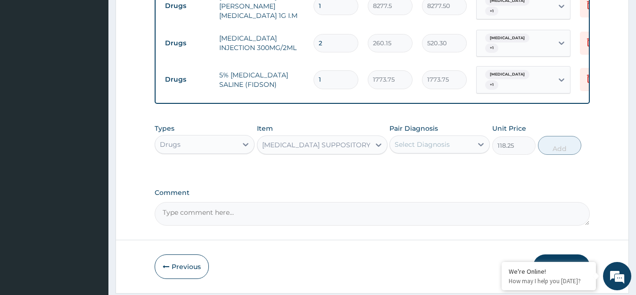
click at [426, 149] on div "Select Diagnosis" at bounding box center [422, 144] width 55 height 9
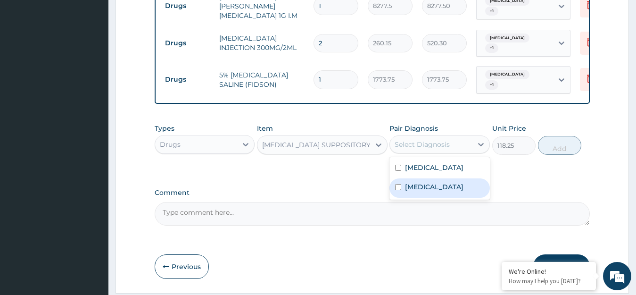
click at [412, 191] on label "Falciparum malaria" at bounding box center [434, 186] width 58 height 9
checkbox input "true"
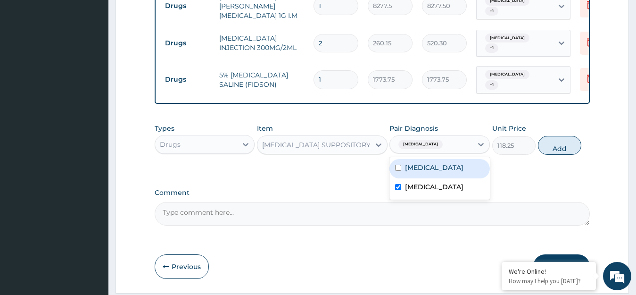
click at [425, 172] on label "Sepsis" at bounding box center [434, 167] width 58 height 9
checkbox input "true"
click at [563, 151] on button "Add" at bounding box center [559, 145] width 43 height 19
type input "0"
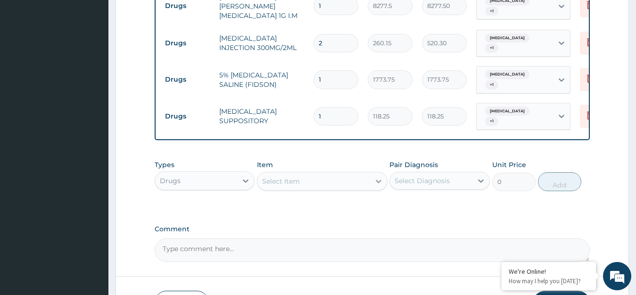
click at [373, 189] on div at bounding box center [378, 181] width 17 height 17
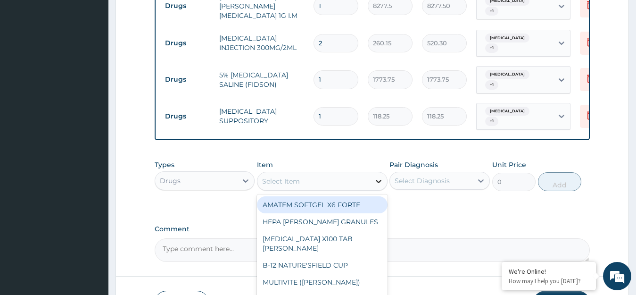
type input "a"
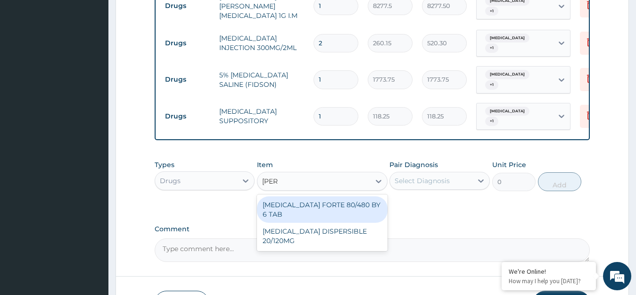
type input "coart"
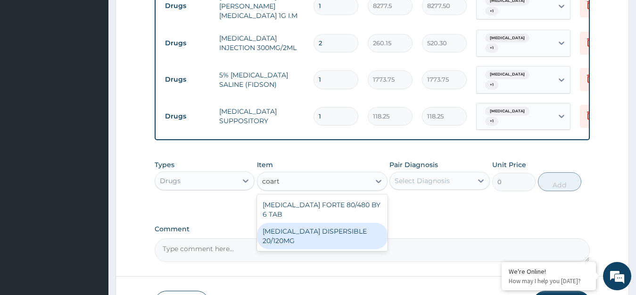
click at [358, 232] on div "COARTEM DISPERSIBLE 20/120MG" at bounding box center [322, 236] width 131 height 26
type input "112.3375"
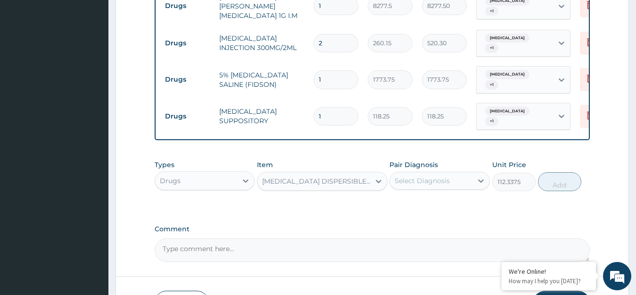
click at [438, 181] on div "Select Diagnosis" at bounding box center [431, 180] width 83 height 15
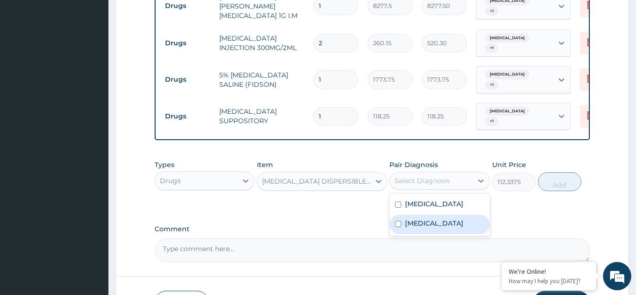
click at [426, 228] on label "Falciparum malaria" at bounding box center [434, 222] width 58 height 9
checkbox input "true"
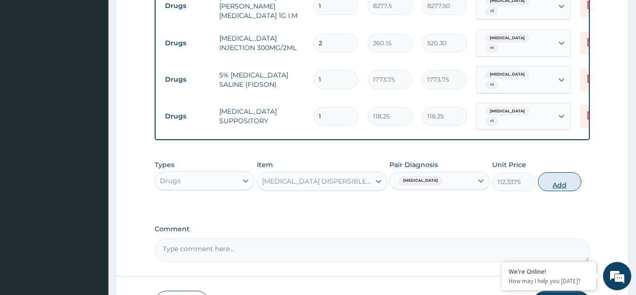
click at [550, 190] on button "Add" at bounding box center [559, 181] width 43 height 19
type input "0"
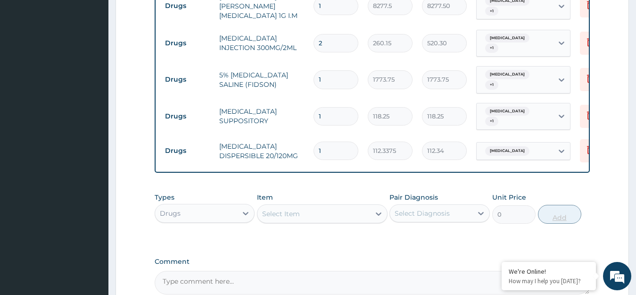
type input "0.00"
type input "6"
type input "674.03"
type input "6"
click at [374, 217] on icon at bounding box center [378, 213] width 9 height 9
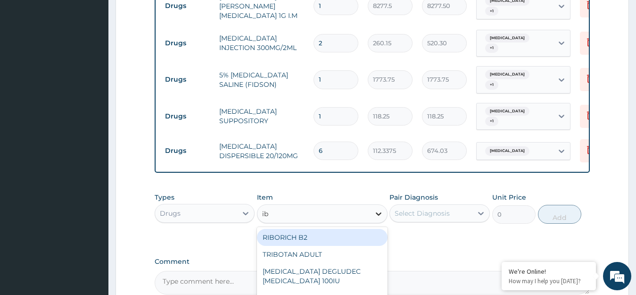
type input "ibu"
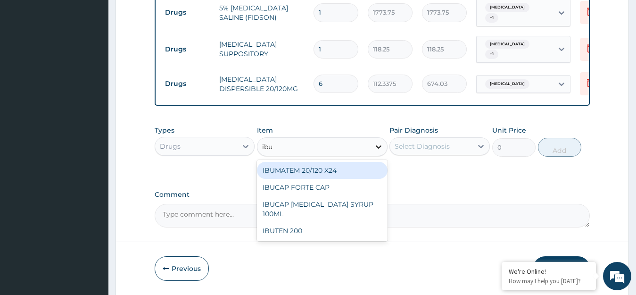
scroll to position [595, 0]
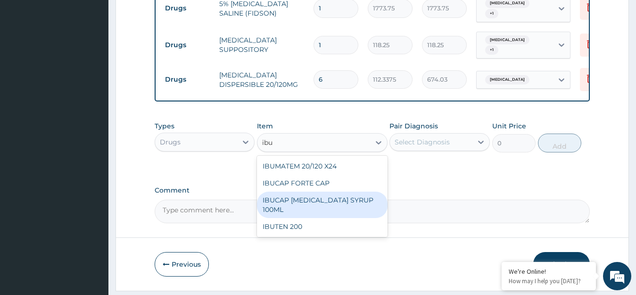
type input "768.625"
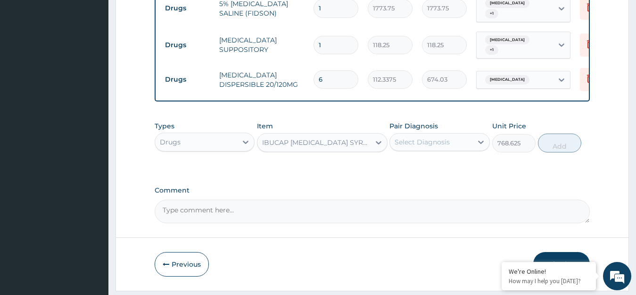
click at [458, 149] on div "Select Diagnosis" at bounding box center [431, 141] width 83 height 15
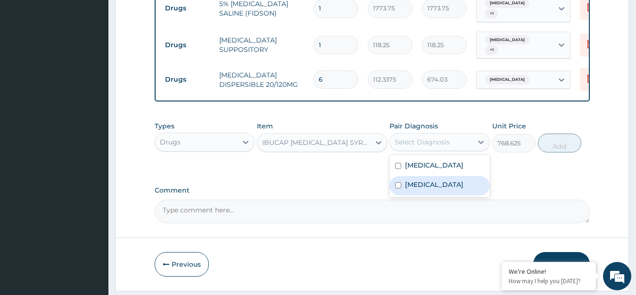
click at [449, 189] on label "Falciparum malaria" at bounding box center [434, 184] width 58 height 9
checkbox input "true"
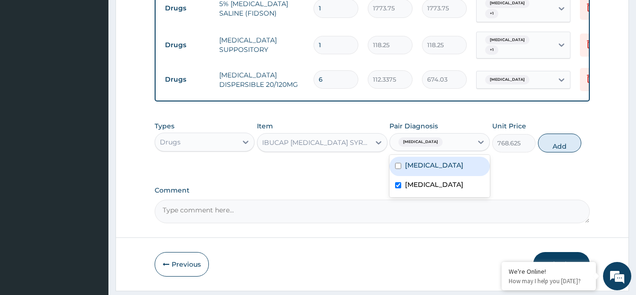
click at [450, 176] on div "Sepsis" at bounding box center [439, 166] width 100 height 19
checkbox input "true"
click at [561, 152] on button "Add" at bounding box center [559, 142] width 43 height 19
type input "0"
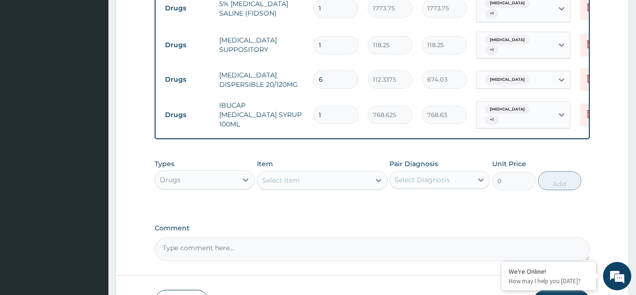
click at [432, 209] on div "Types Drugs Item Select Item Pair Diagnosis Select Diagnosis Unit Price 0 Add" at bounding box center [373, 181] width 436 height 55
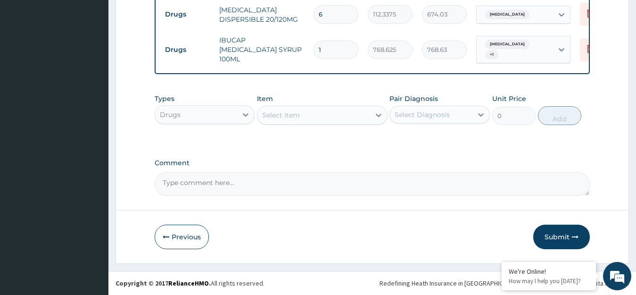
scroll to position [666, 0]
click at [550, 233] on button "Submit" at bounding box center [561, 236] width 57 height 25
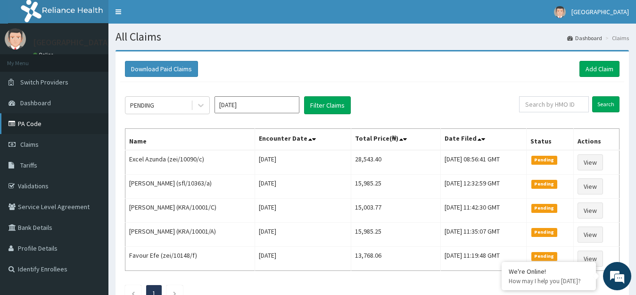
click at [12, 125] on icon at bounding box center [12, 123] width 9 height 7
